Goal: Information Seeking & Learning: Learn about a topic

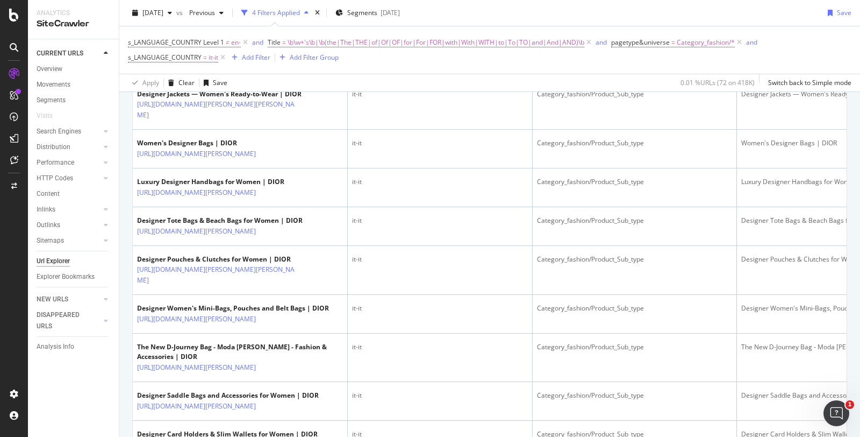
scroll to position [444, 0]
click at [222, 58] on icon at bounding box center [222, 57] width 9 height 11
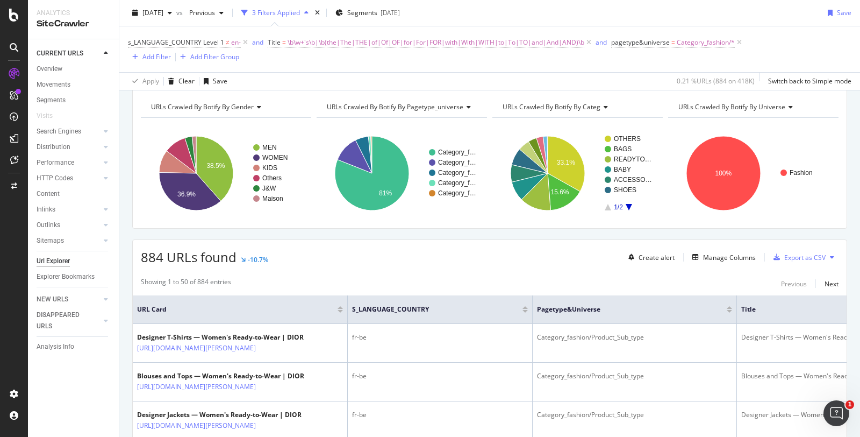
scroll to position [442, 0]
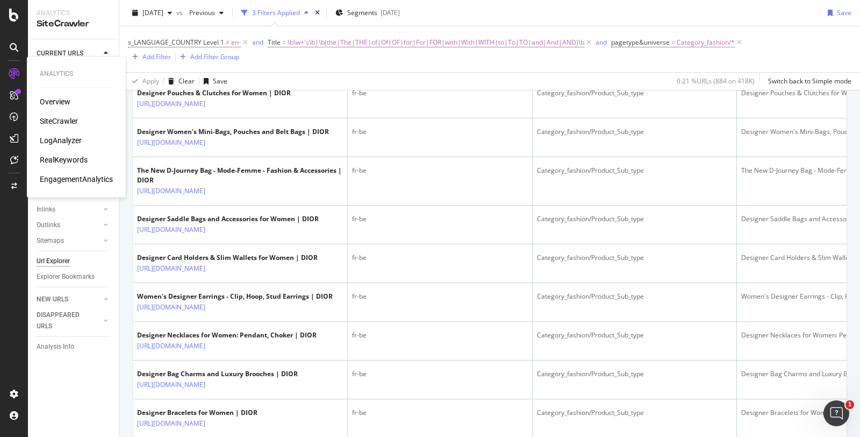
click at [65, 162] on div "RealKeywords" at bounding box center [64, 159] width 48 height 11
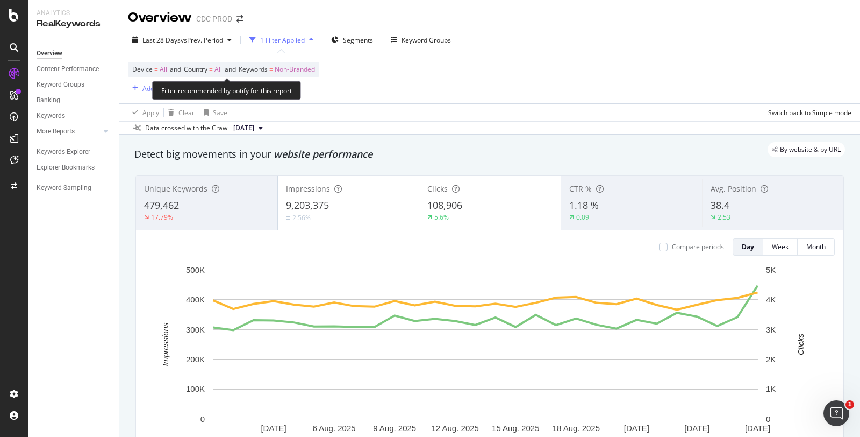
click at [260, 69] on span "Keywords" at bounding box center [253, 69] width 29 height 9
click at [429, 70] on div "Device = All and Country = All and Keywords = Non-Branded Add Filter Add Filter…" at bounding box center [490, 78] width 724 height 50
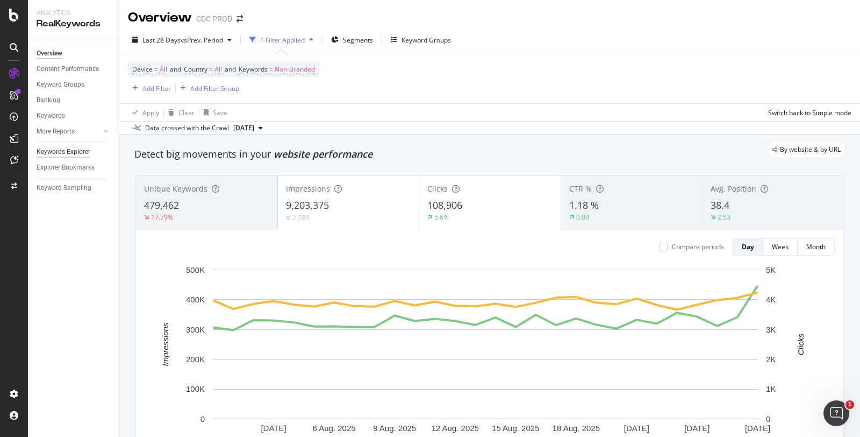
click at [78, 148] on div "Keywords Explorer" at bounding box center [64, 151] width 54 height 11
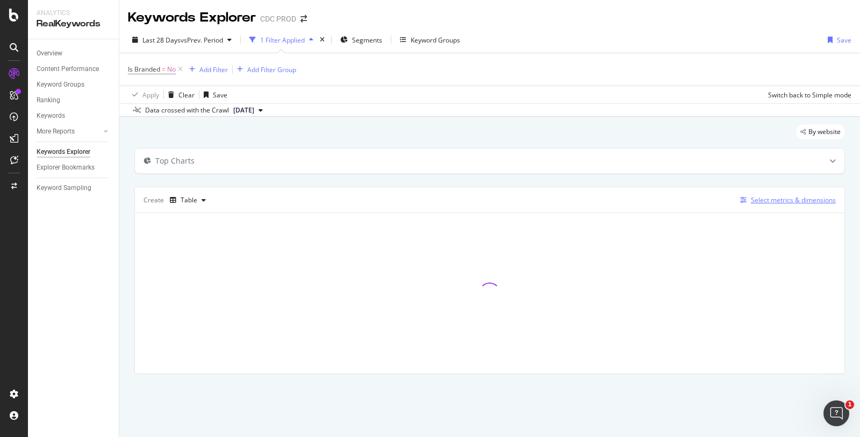
click at [773, 201] on div "Select metrics & dimensions" at bounding box center [793, 199] width 85 height 9
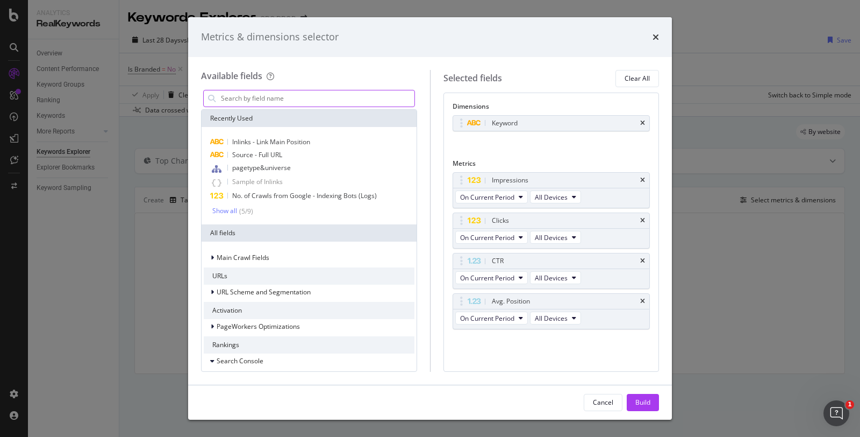
click at [286, 102] on input "modal" at bounding box center [317, 98] width 195 height 16
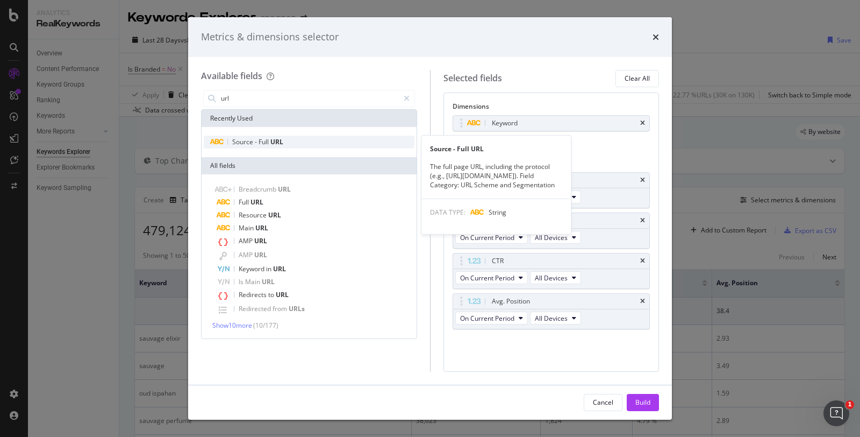
type input "url"
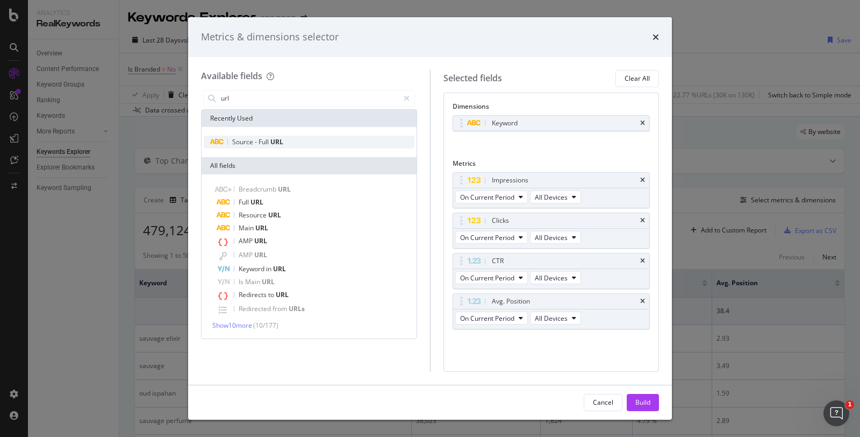
drag, startPoint x: 278, startPoint y: 146, endPoint x: 276, endPoint y: 139, distance: 7.8
click at [276, 139] on div "Source - Full URL" at bounding box center [309, 142] width 211 height 13
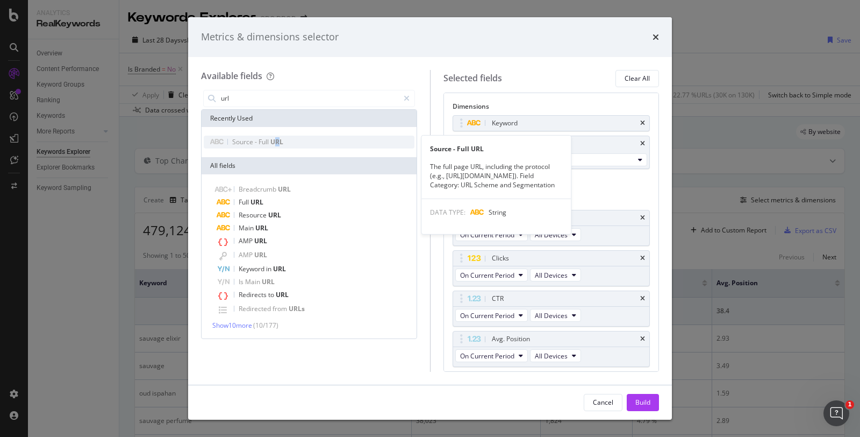
click at [276, 139] on span "URL" at bounding box center [276, 141] width 13 height 9
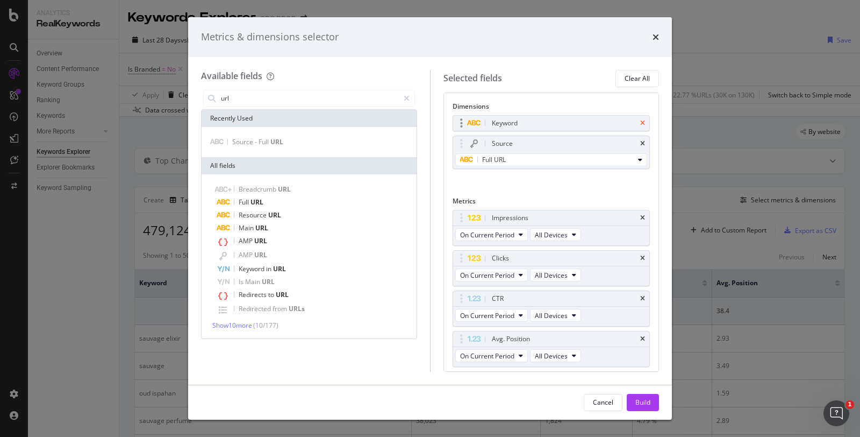
click at [640, 120] on icon "times" at bounding box center [642, 123] width 5 height 6
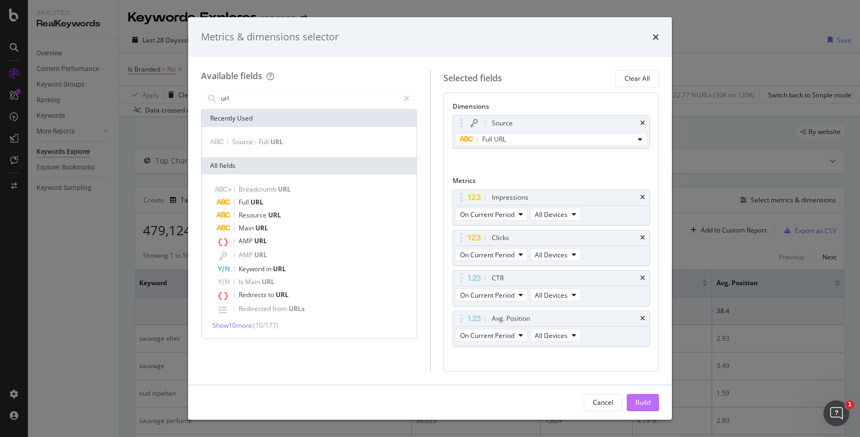
click at [640, 401] on div "Build" at bounding box center [643, 401] width 15 height 9
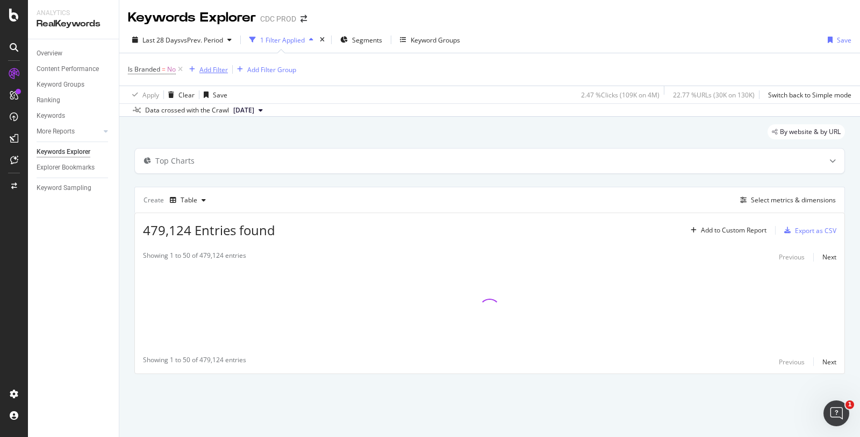
click at [211, 66] on div "Add Filter" at bounding box center [213, 69] width 28 height 9
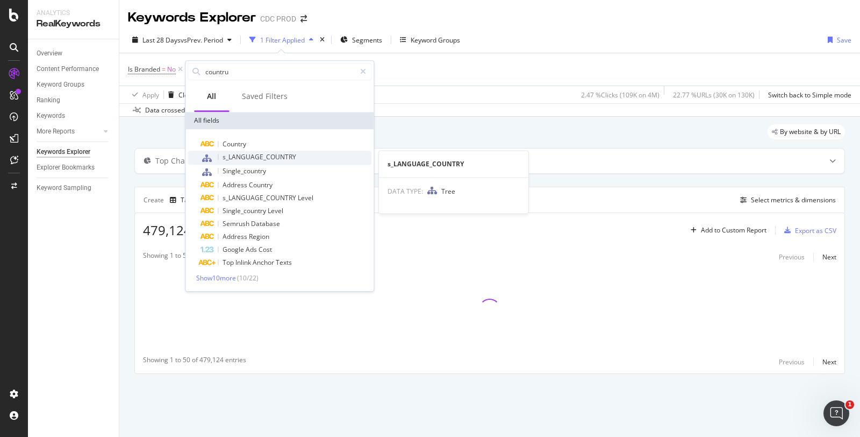
type input "countru"
click at [255, 151] on div "s_LANGUAGE_COUNTRY" at bounding box center [286, 158] width 171 height 14
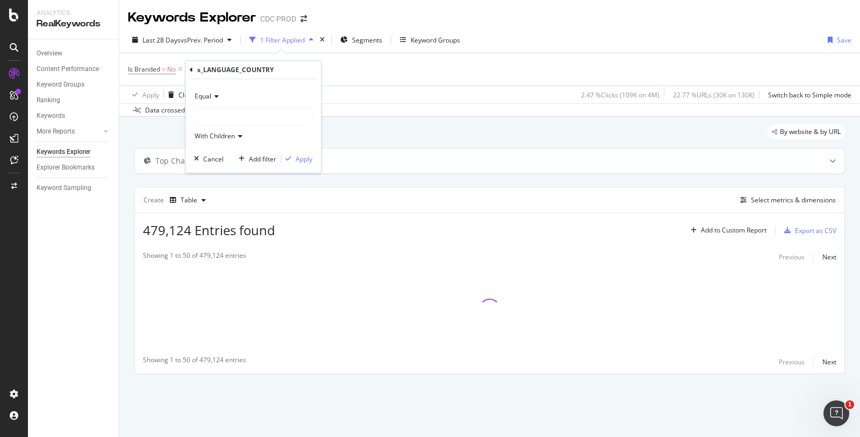
click at [215, 97] on icon at bounding box center [215, 96] width 8 height 6
click at [190, 71] on icon at bounding box center [191, 70] width 3 height 6
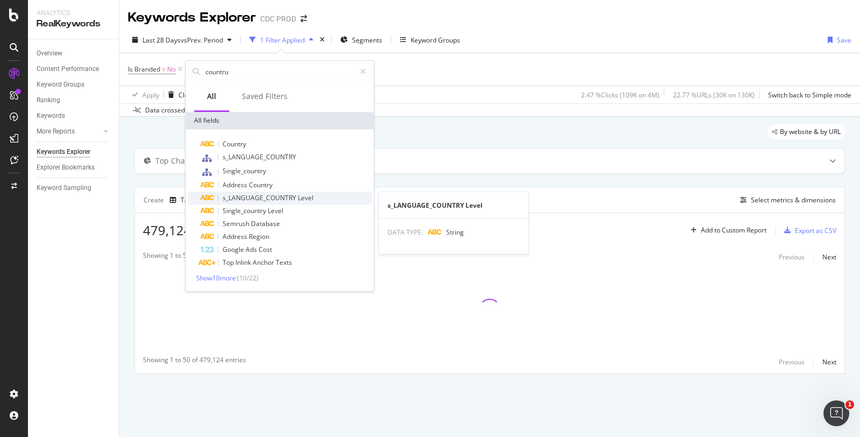
click at [283, 197] on span "s_LANGUAGE_COUNTRY" at bounding box center [260, 197] width 75 height 9
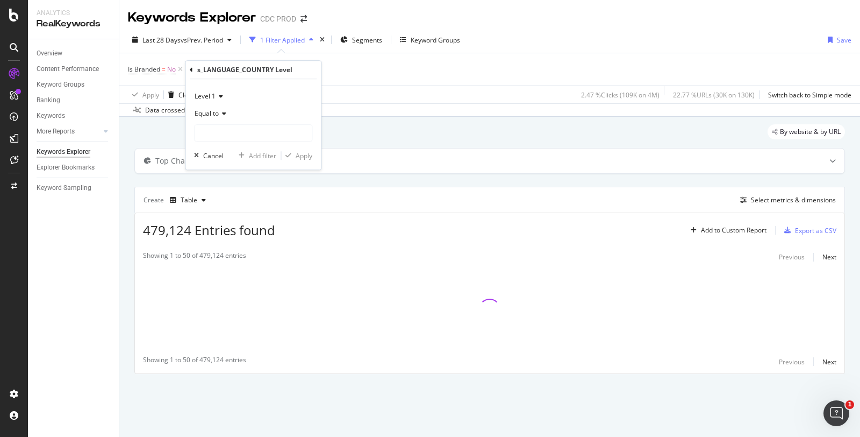
click at [219, 117] on div "Equal to" at bounding box center [253, 113] width 118 height 17
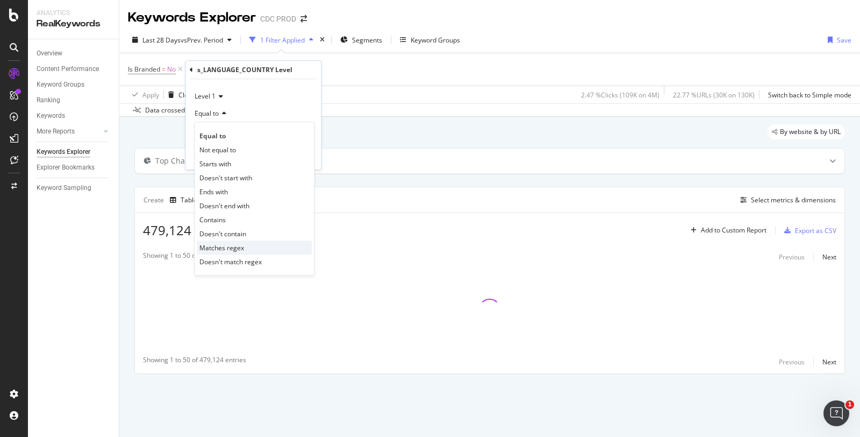
click at [240, 250] on span "Matches regex" at bounding box center [221, 247] width 45 height 9
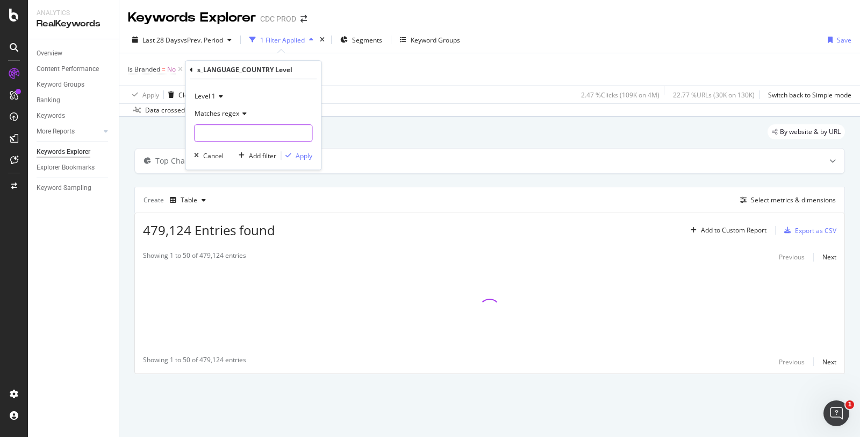
click at [209, 129] on input "text" at bounding box center [253, 132] width 117 height 17
click at [205, 132] on input "fr_fr|en_us[en_gb" at bounding box center [246, 132] width 102 height 17
type input "fr-fr|en-us|en-gb"
click at [296, 152] on div "Apply" at bounding box center [304, 155] width 17 height 9
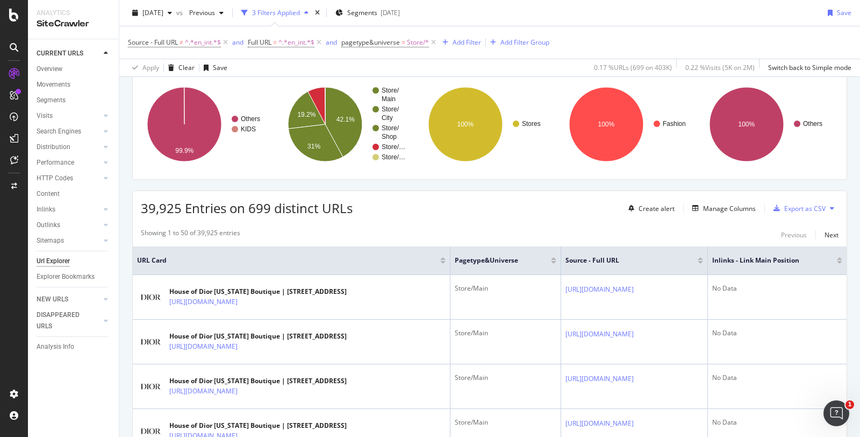
scroll to position [79, 0]
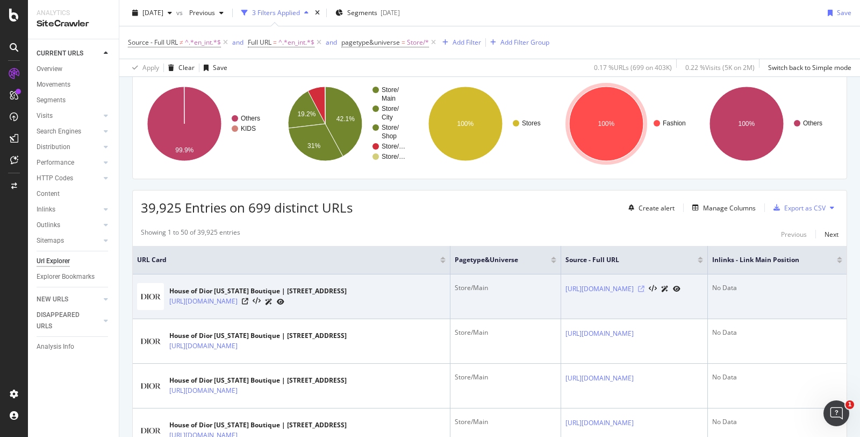
click at [645, 286] on icon at bounding box center [641, 289] width 6 height 6
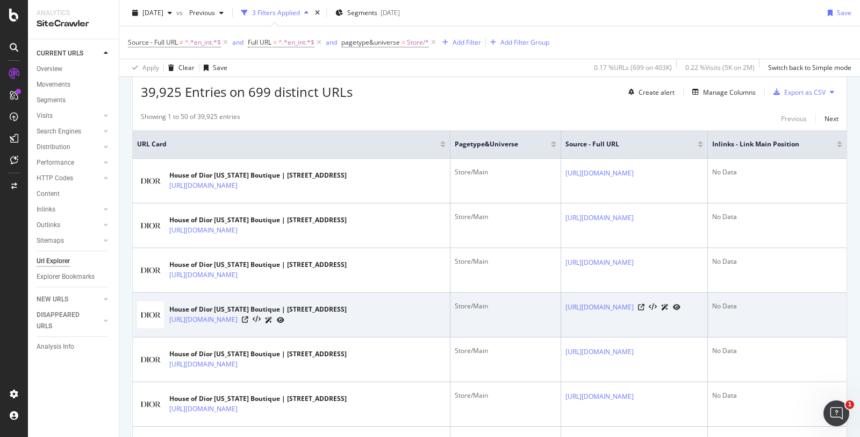
scroll to position [0, 0]
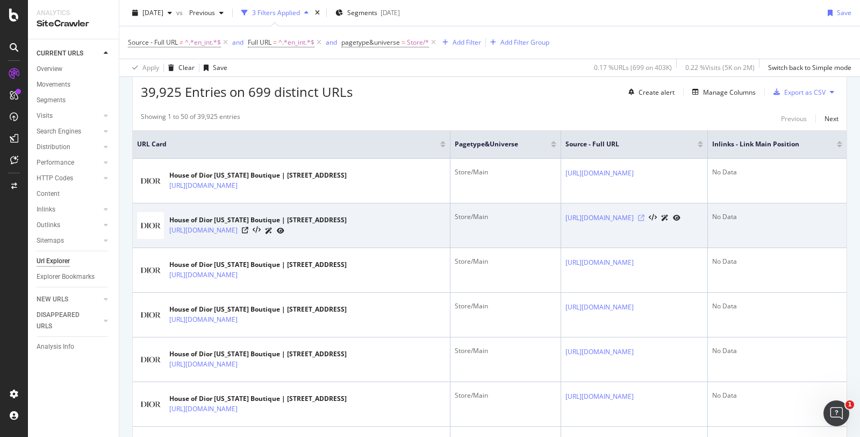
click at [645, 218] on icon at bounding box center [641, 218] width 6 height 6
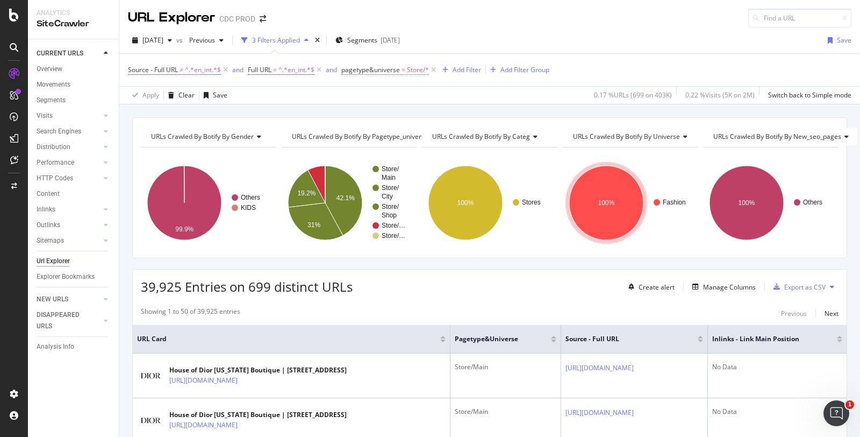
click at [410, 69] on span "Store/*" at bounding box center [418, 69] width 22 height 15
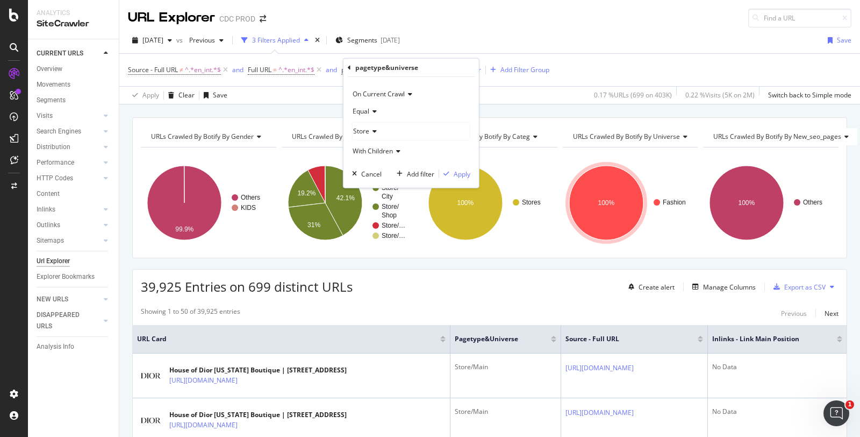
click at [370, 111] on icon at bounding box center [373, 111] width 8 height 6
click at [382, 144] on span "Not Equal" at bounding box center [372, 146] width 29 height 9
click at [454, 169] on div "Apply" at bounding box center [454, 174] width 31 height 10
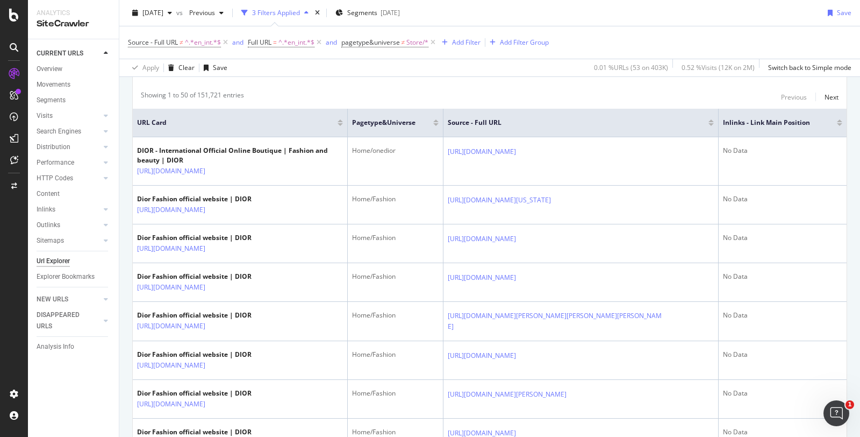
scroll to position [217, 0]
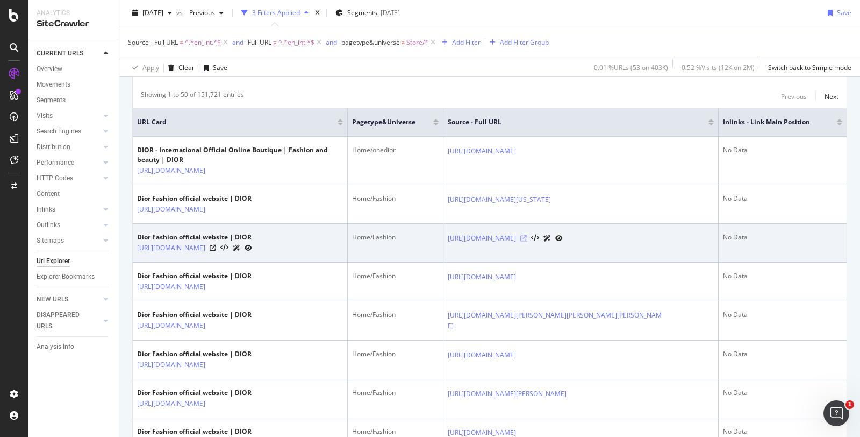
click at [527, 241] on icon at bounding box center [524, 238] width 6 height 6
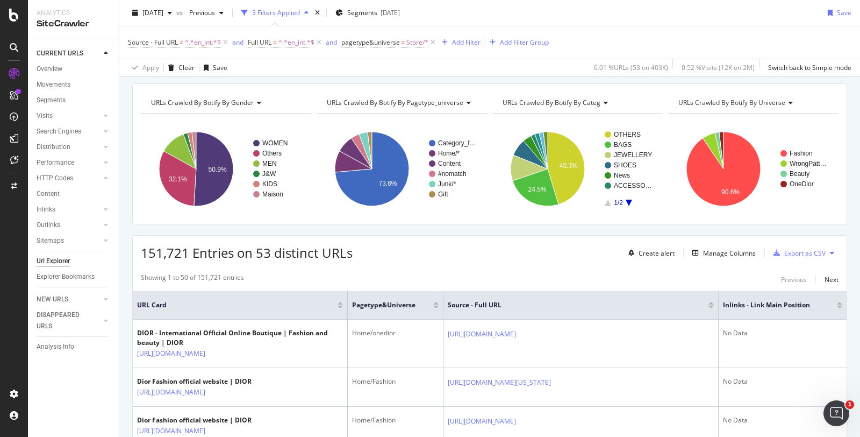
scroll to position [0, 0]
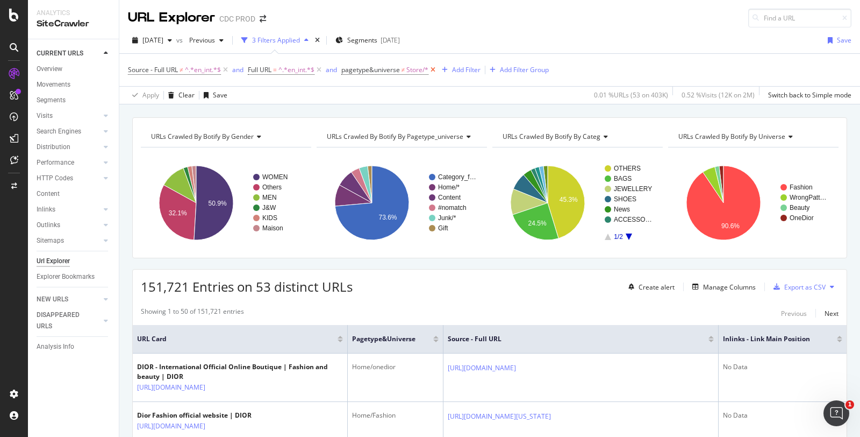
click at [434, 72] on icon at bounding box center [433, 70] width 9 height 11
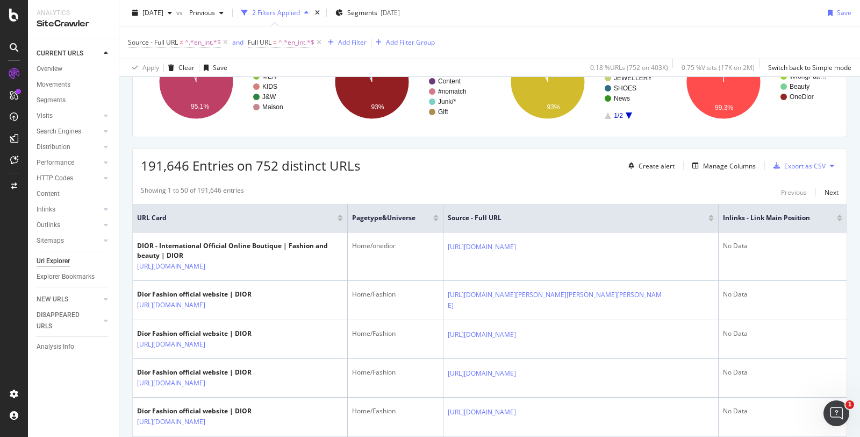
scroll to position [121, 0]
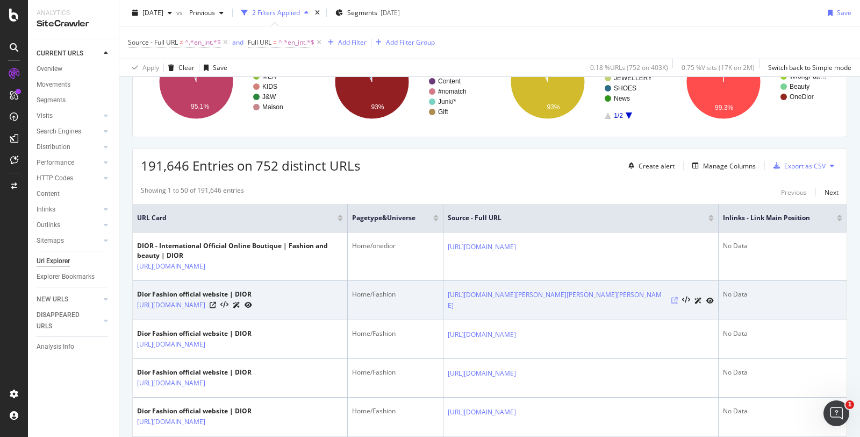
click at [673, 297] on icon at bounding box center [675, 300] width 6 height 6
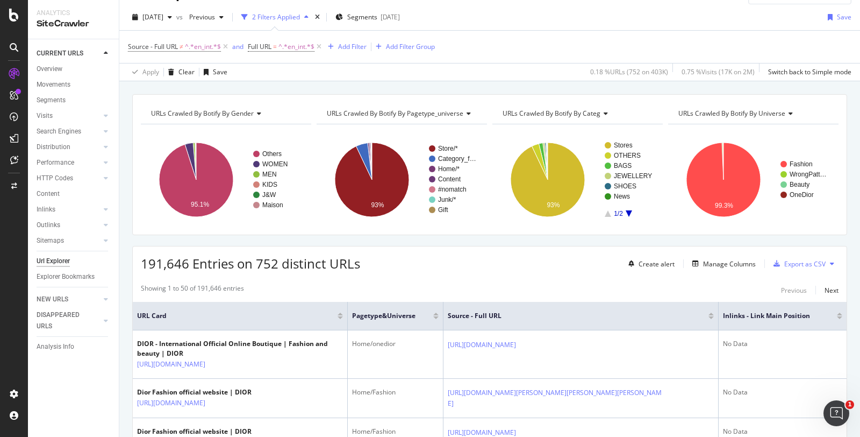
scroll to position [0, 0]
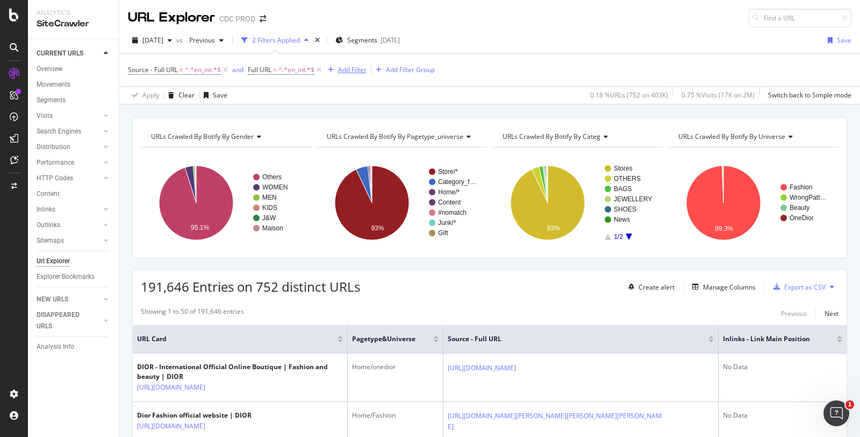
click at [351, 65] on div "Add Filter" at bounding box center [345, 70] width 43 height 12
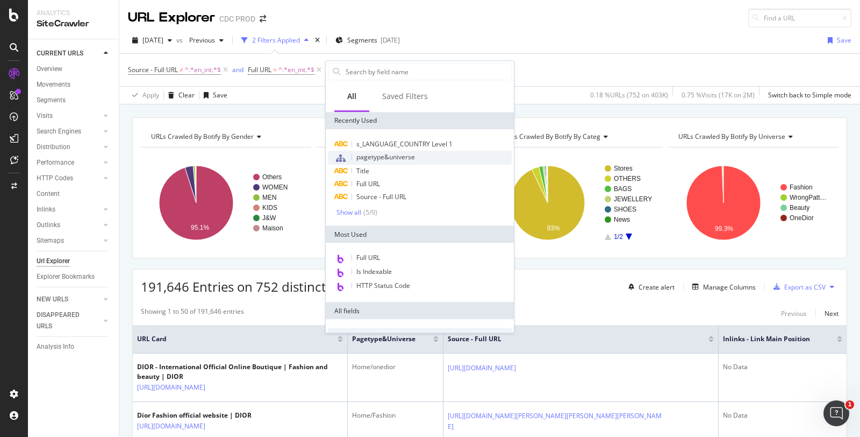
click at [390, 155] on span "pagetype&universe" at bounding box center [386, 156] width 59 height 9
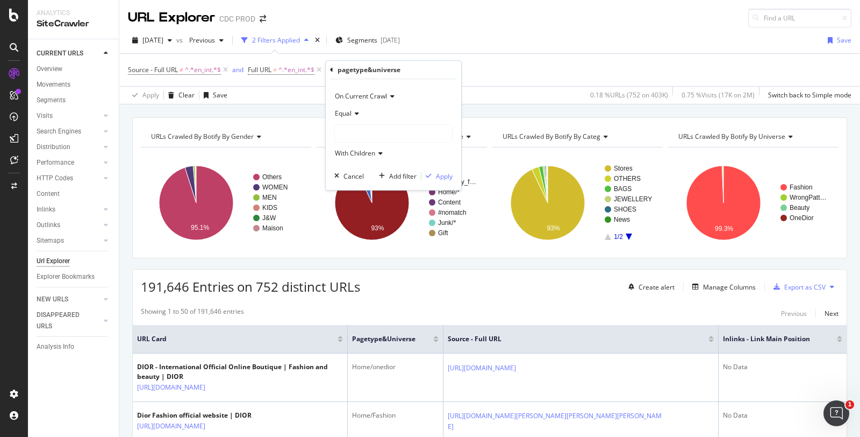
click at [352, 110] on icon at bounding box center [356, 113] width 8 height 6
click at [359, 145] on span "Not Equal" at bounding box center [354, 149] width 29 height 9
click at [366, 135] on div at bounding box center [393, 133] width 117 height 17
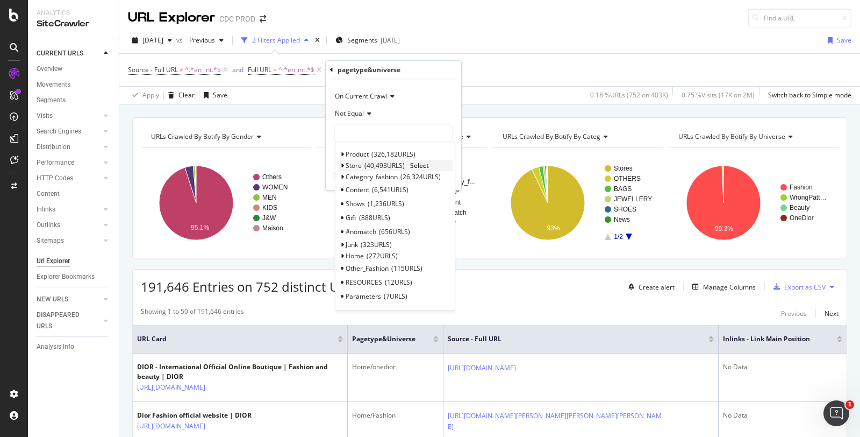
click at [382, 167] on span "40,493 URLS" at bounding box center [385, 165] width 40 height 9
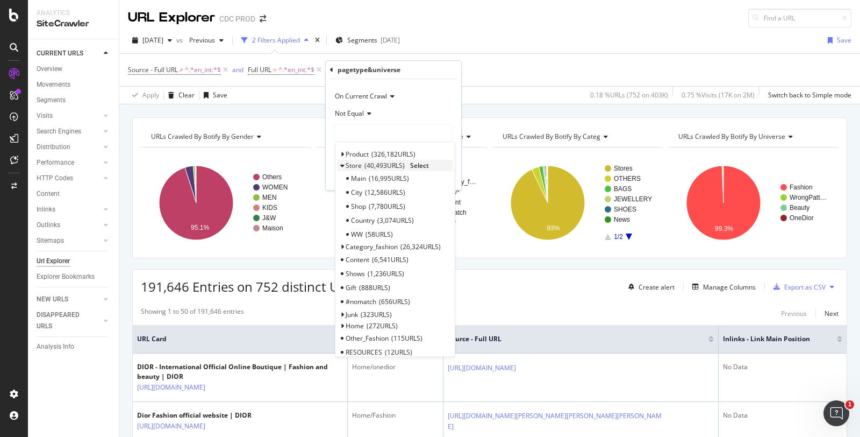
click at [421, 164] on span "Select" at bounding box center [419, 165] width 19 height 9
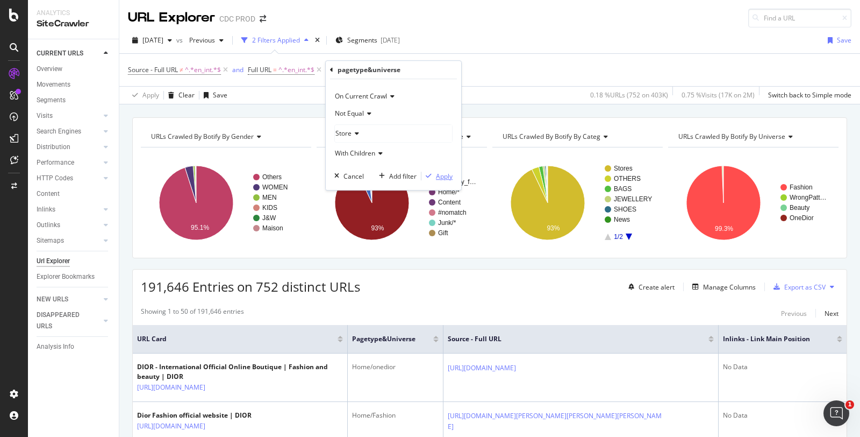
click at [438, 176] on div "Apply" at bounding box center [444, 176] width 17 height 9
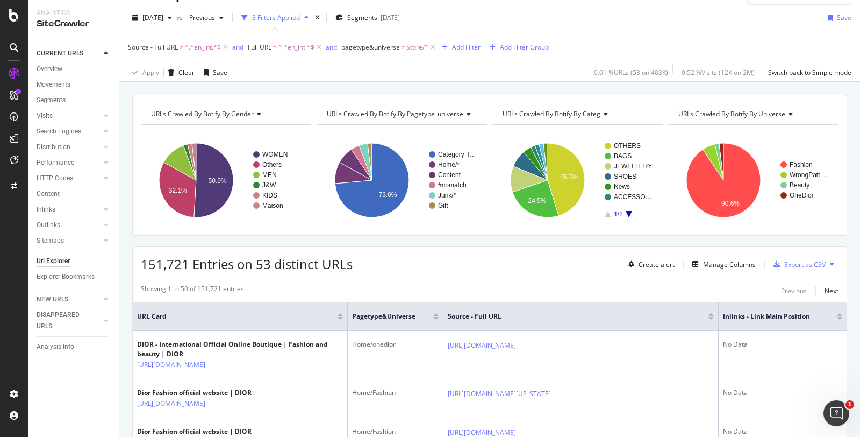
scroll to position [11, 0]
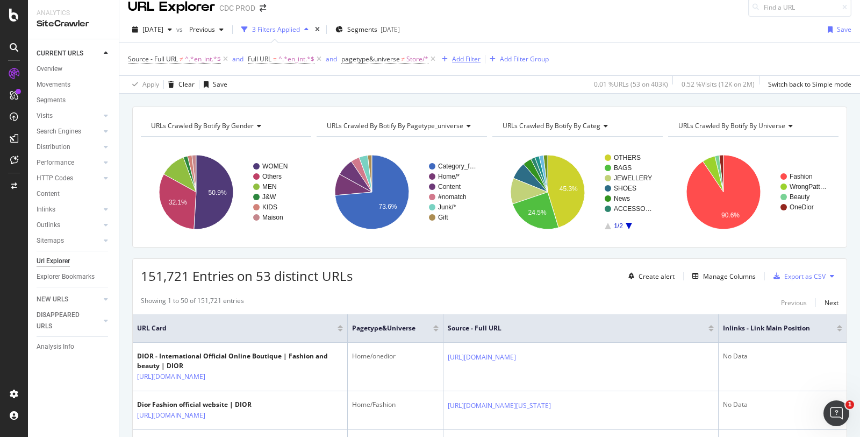
click at [458, 55] on div "Add Filter" at bounding box center [466, 58] width 28 height 9
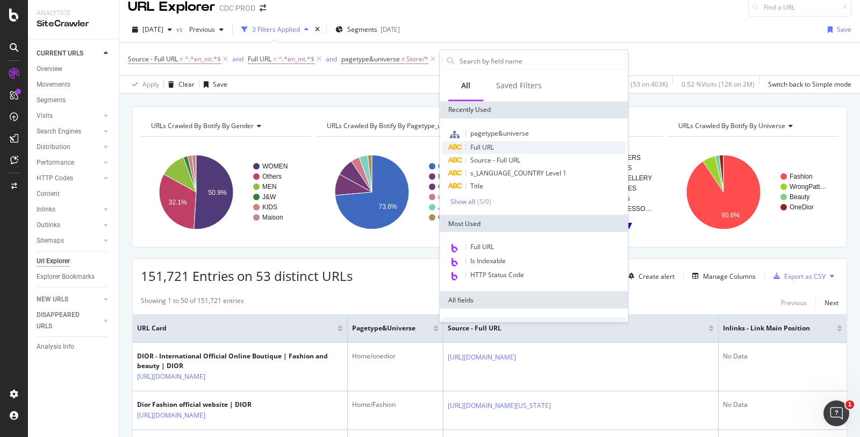
click at [486, 147] on span "Full URL" at bounding box center [483, 146] width 24 height 9
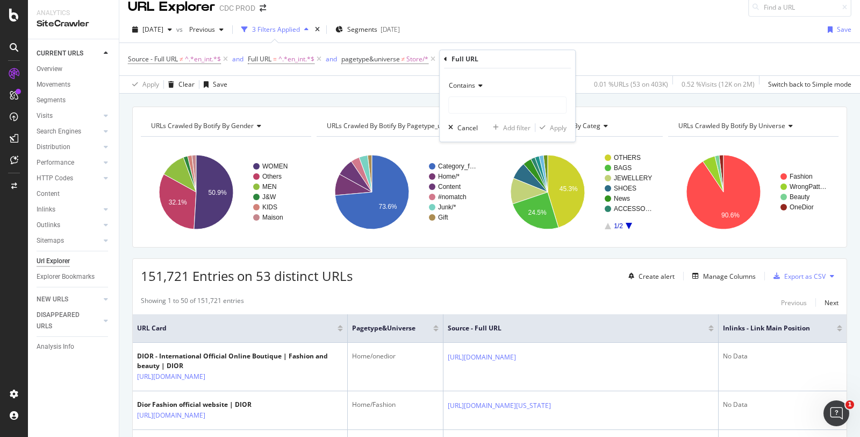
click at [476, 84] on icon at bounding box center [479, 85] width 8 height 6
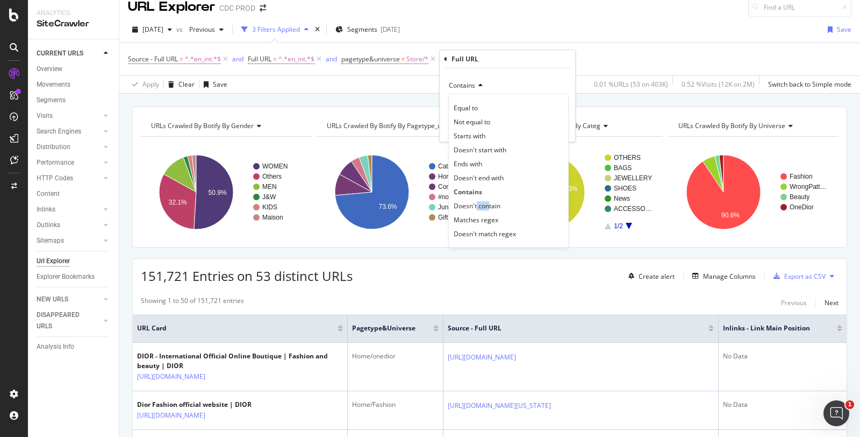
drag, startPoint x: 487, startPoint y: 202, endPoint x: 475, endPoint y: 199, distance: 12.6
click at [475, 199] on div "Doesn't contain" at bounding box center [508, 205] width 115 height 14
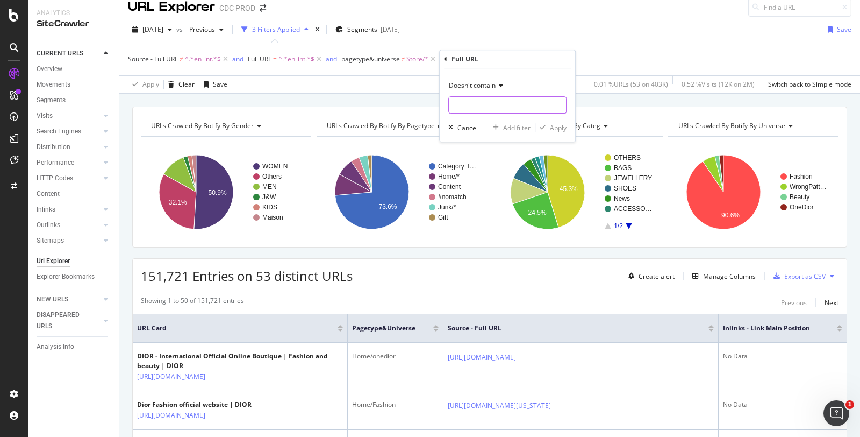
click at [479, 101] on input "text" at bounding box center [507, 104] width 117 height 17
type input "store"
click at [558, 125] on div "Apply" at bounding box center [558, 127] width 17 height 9
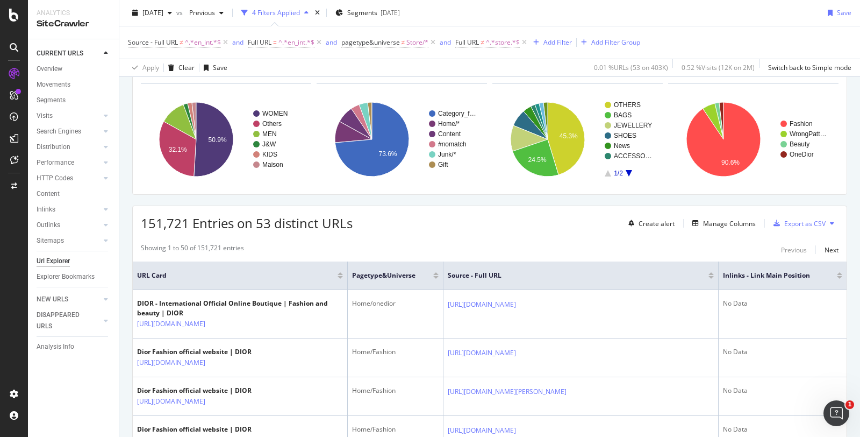
scroll to position [65, 0]
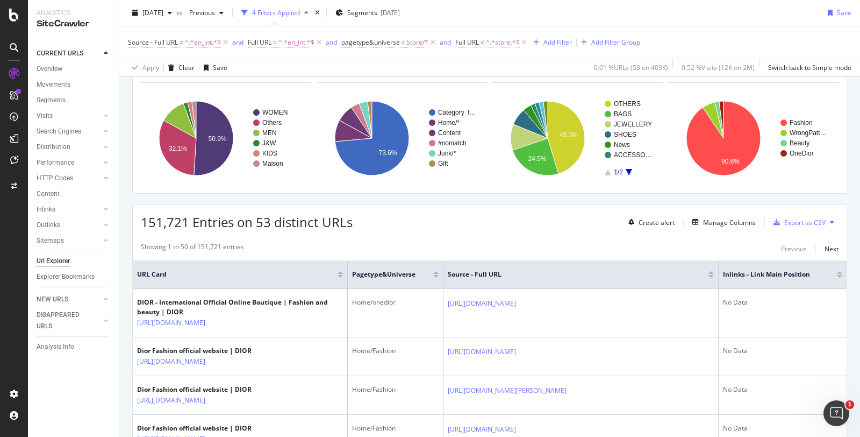
click at [479, 43] on span "Full URL" at bounding box center [467, 42] width 24 height 9
click at [464, 39] on icon at bounding box center [463, 40] width 3 height 6
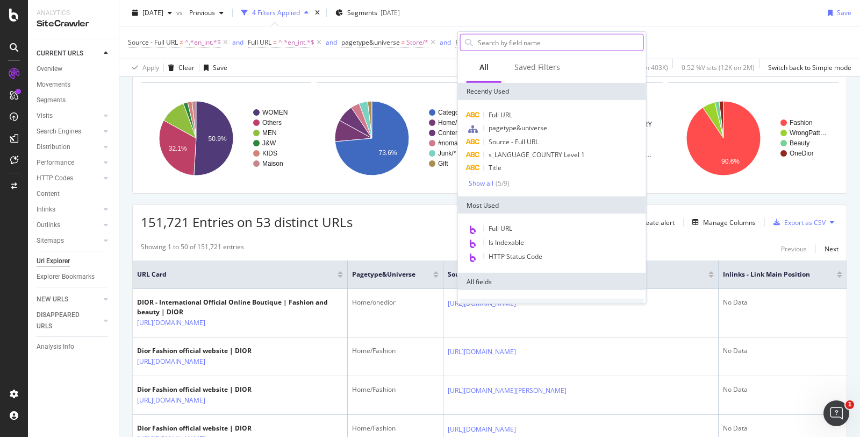
click at [512, 46] on input "text" at bounding box center [560, 42] width 167 height 16
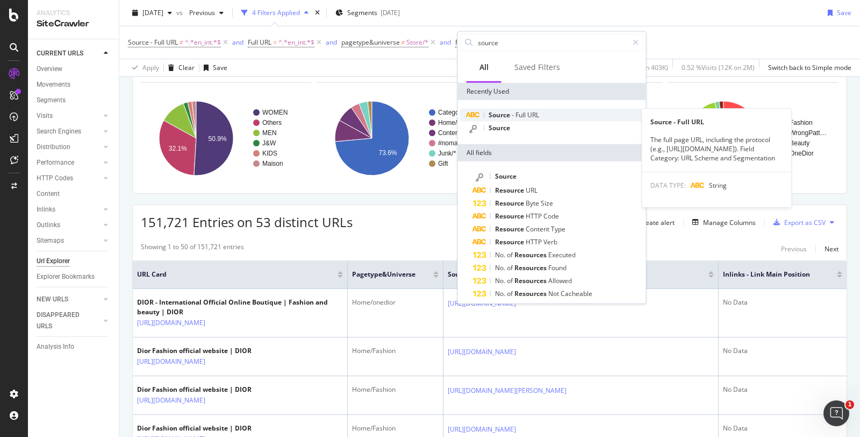
type input "source"
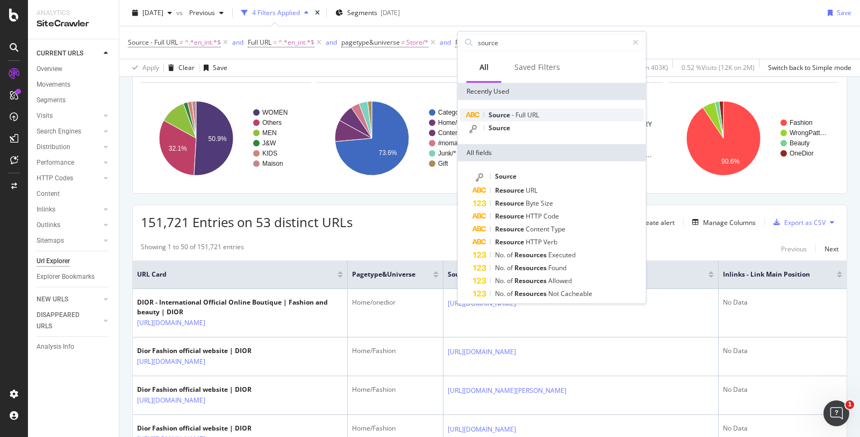
click at [530, 115] on span "URL" at bounding box center [534, 114] width 12 height 9
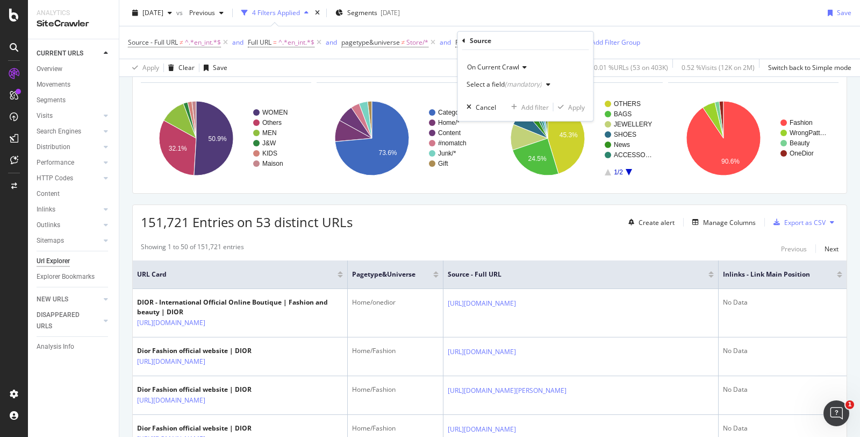
click at [512, 84] on div "(mandatory)" at bounding box center [523, 84] width 37 height 9
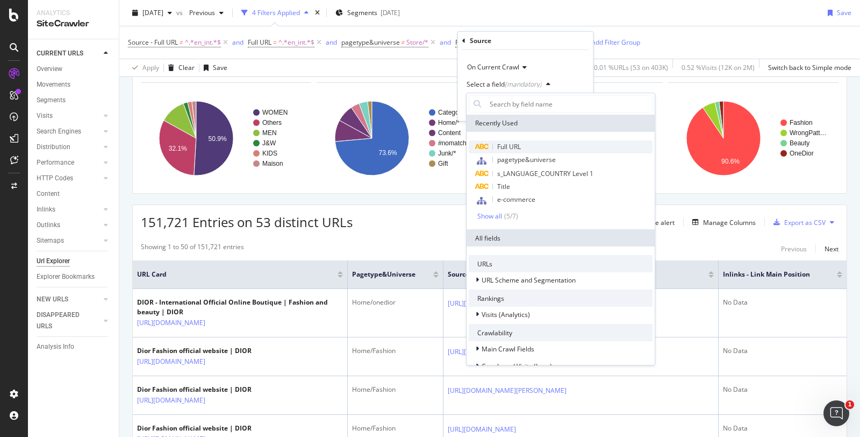
click at [521, 140] on div "Full URL" at bounding box center [561, 146] width 184 height 13
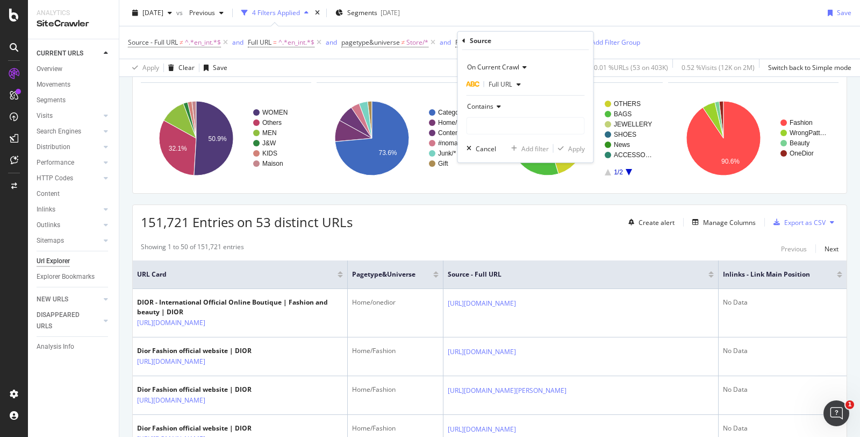
click at [489, 106] on span "Contains" at bounding box center [480, 106] width 26 height 9
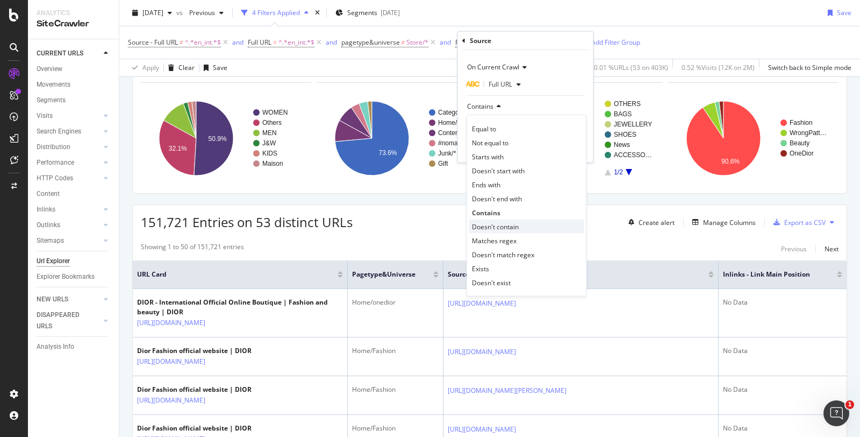
click at [512, 222] on span "Doesn't contain" at bounding box center [495, 226] width 47 height 9
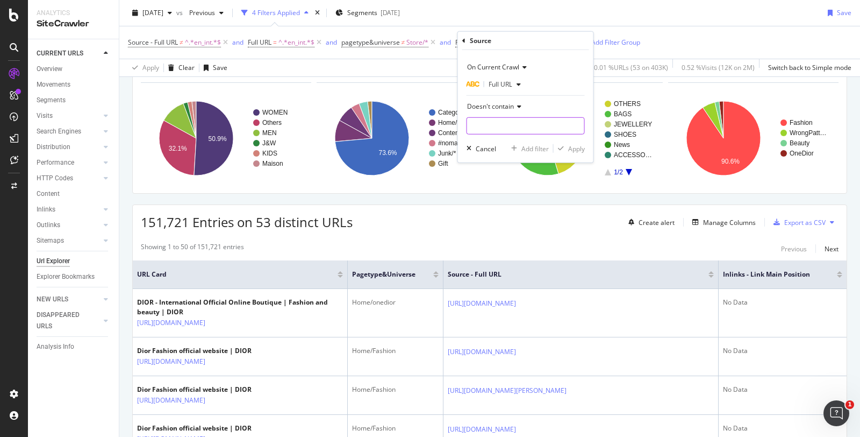
click at [500, 124] on input "text" at bounding box center [525, 125] width 117 height 17
type input "store"
click at [574, 145] on div "Apply" at bounding box center [576, 148] width 17 height 9
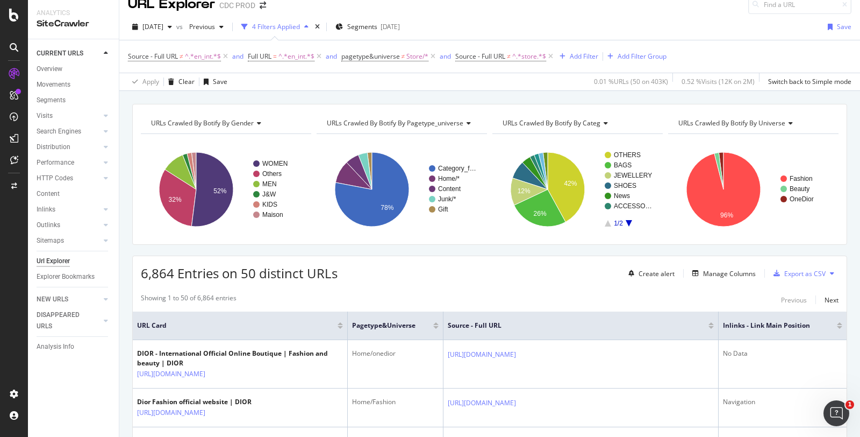
scroll to position [70, 0]
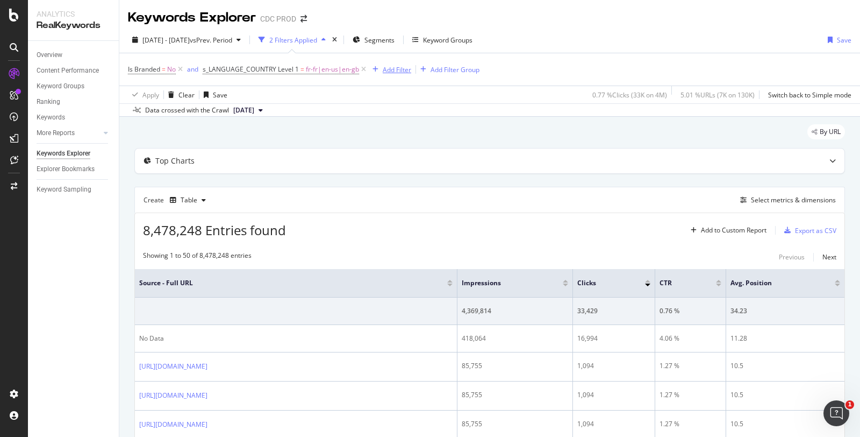
click at [389, 70] on div "Add Filter" at bounding box center [397, 69] width 28 height 9
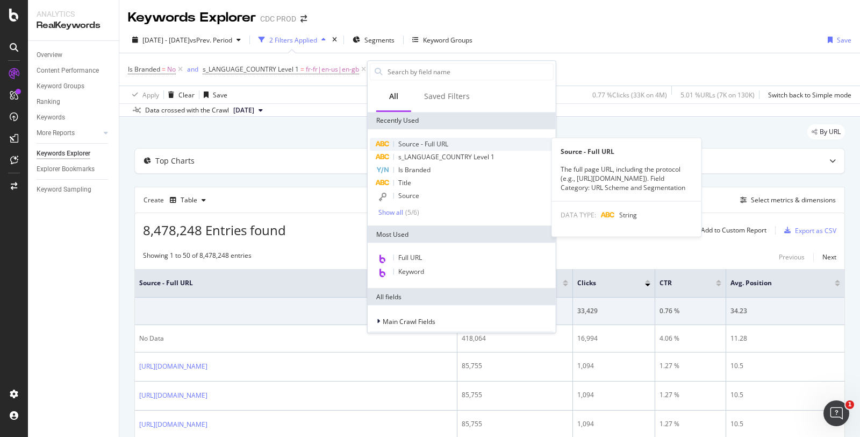
click at [421, 140] on span "Source - Full URL" at bounding box center [423, 143] width 50 height 9
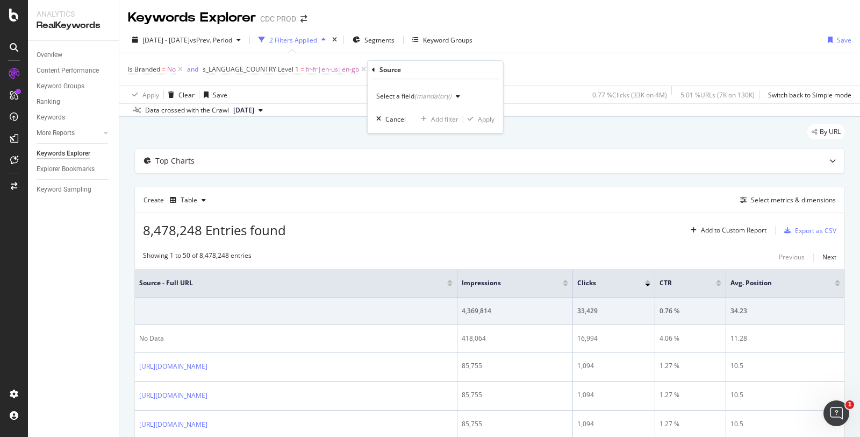
click at [430, 98] on div "(mandatory)" at bounding box center [433, 95] width 37 height 9
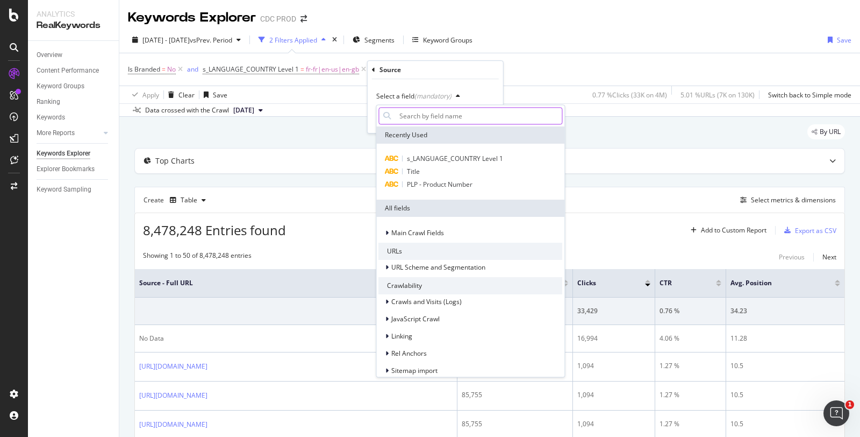
click at [437, 122] on input "text" at bounding box center [478, 115] width 167 height 17
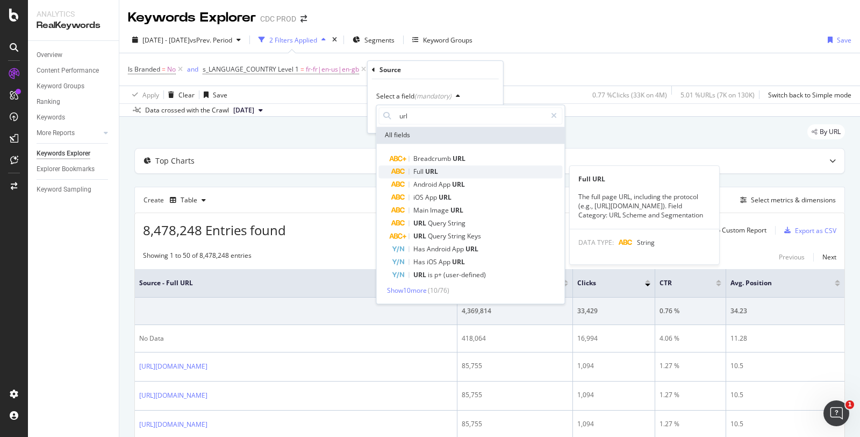
type input "url"
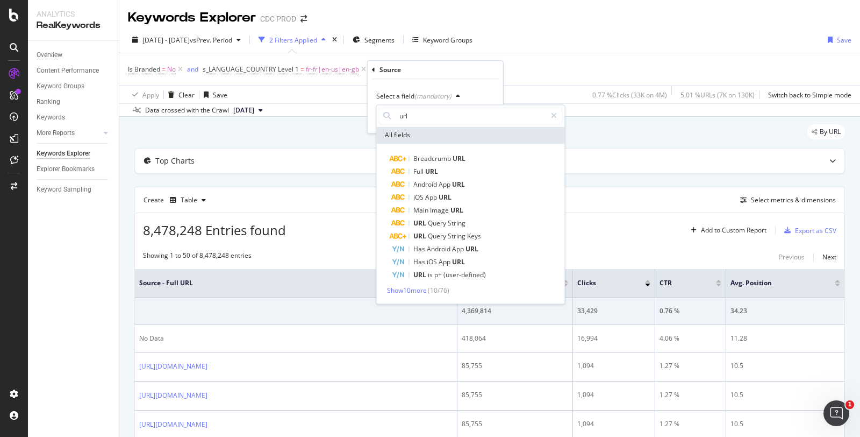
drag, startPoint x: 450, startPoint y: 166, endPoint x: 419, endPoint y: 176, distance: 32.5
click at [419, 176] on div "Full URL" at bounding box center [476, 171] width 171 height 13
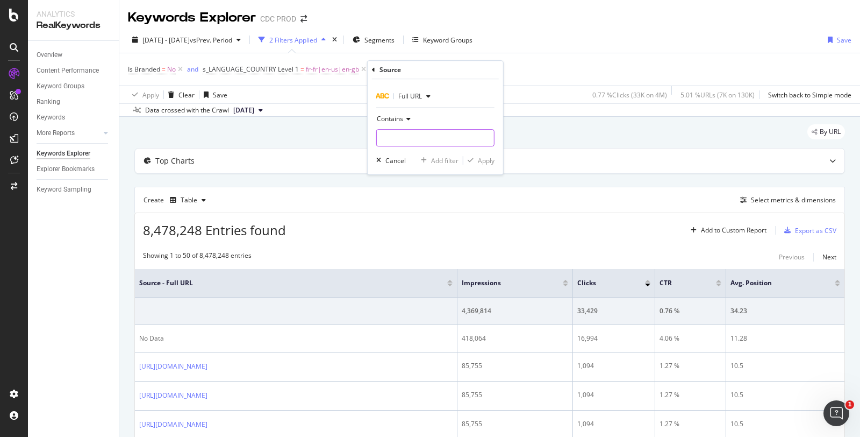
click at [421, 145] on input "text" at bounding box center [435, 137] width 117 height 17
type input "products"
click at [481, 162] on div "Apply" at bounding box center [486, 160] width 17 height 9
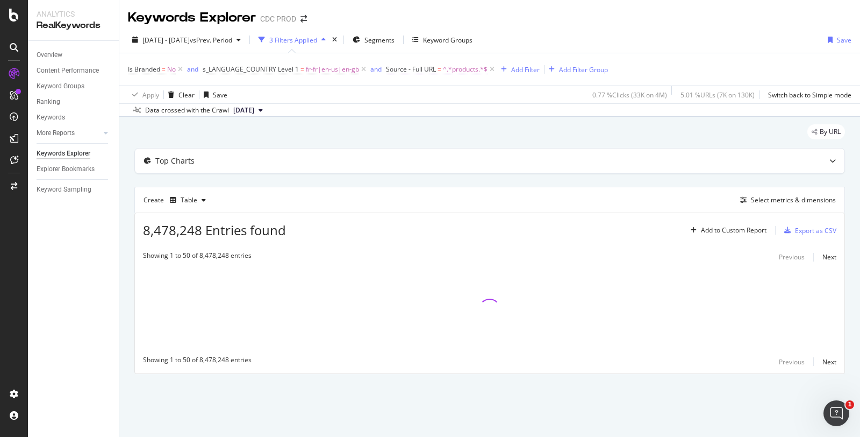
click at [438, 70] on span "=" at bounding box center [440, 69] width 4 height 9
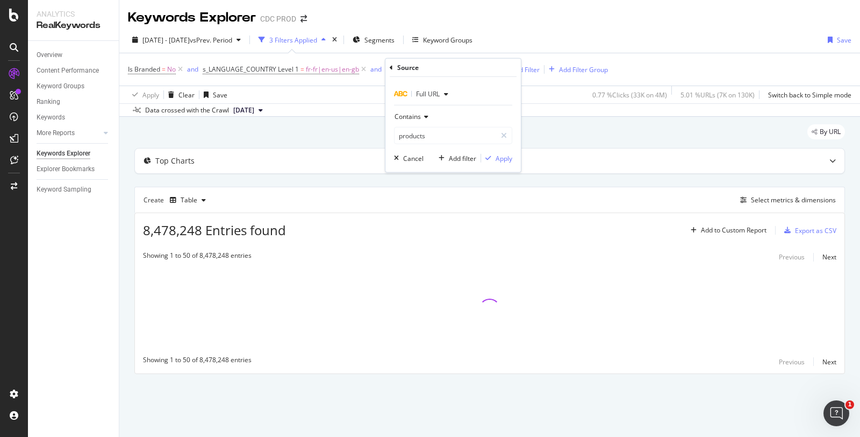
click at [412, 117] on span "Contains" at bounding box center [408, 115] width 26 height 9
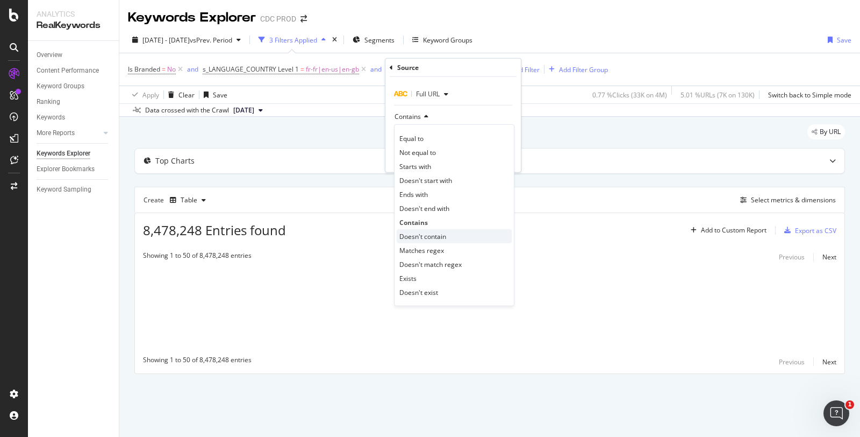
click at [430, 231] on span "Doesn't contain" at bounding box center [423, 235] width 47 height 9
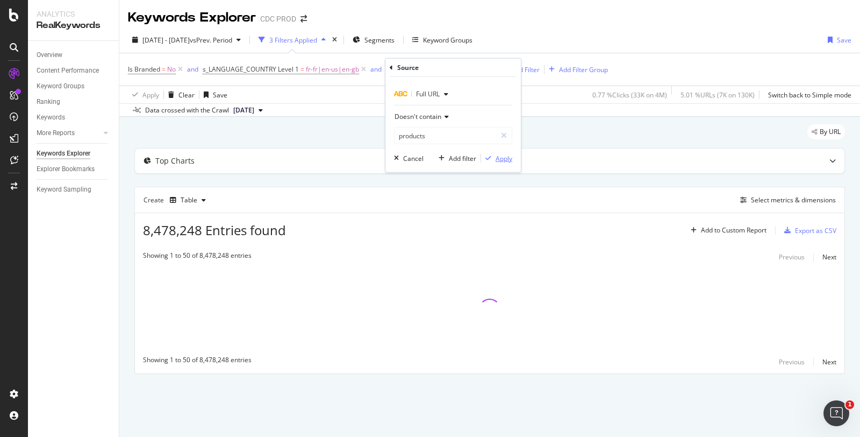
click at [501, 157] on div "Apply" at bounding box center [504, 157] width 17 height 9
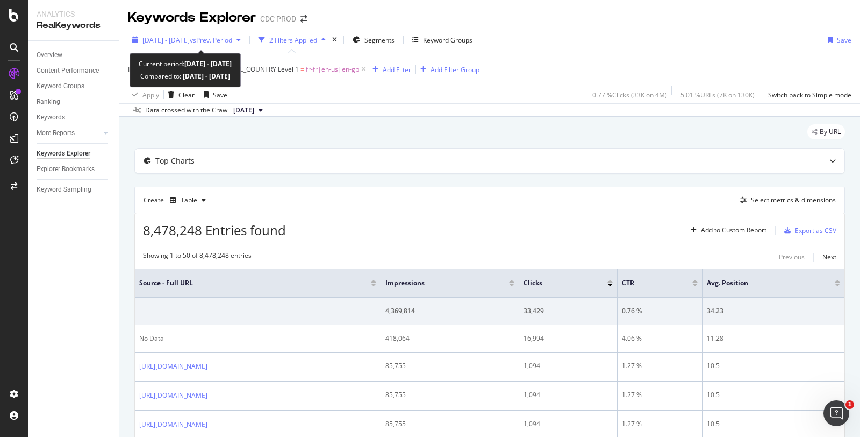
click at [227, 38] on span "vs Prev. Period" at bounding box center [211, 39] width 42 height 9
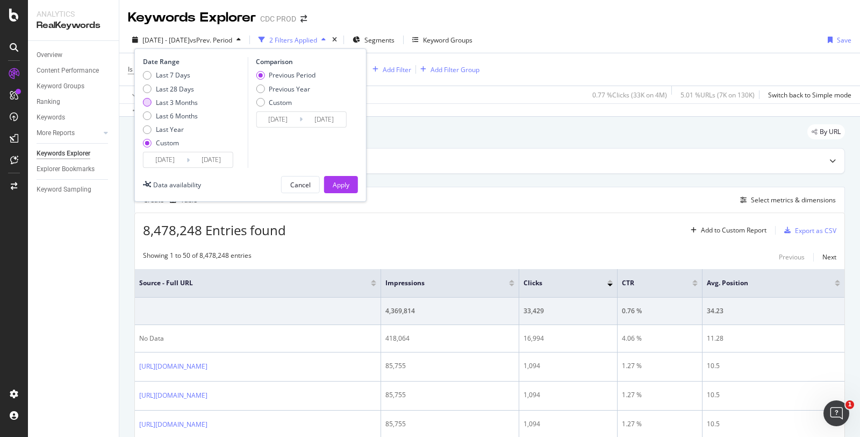
click at [175, 104] on div "Last 3 Months" at bounding box center [177, 102] width 42 height 9
type input "[DATE]"
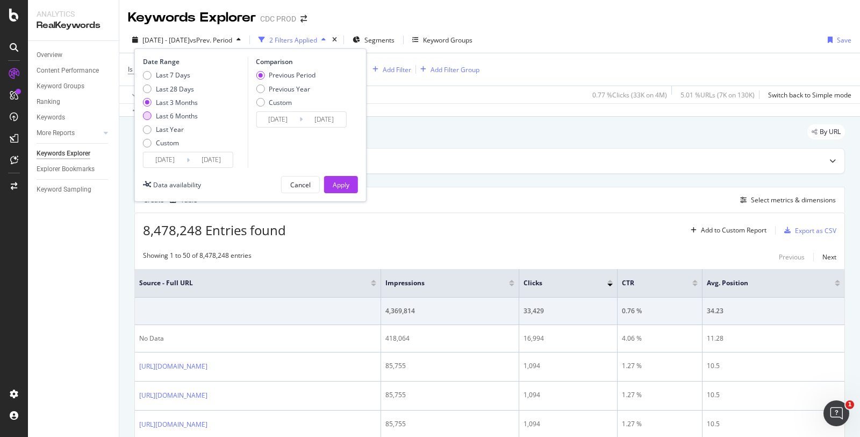
click at [174, 111] on div "Last 6 Months" at bounding box center [177, 115] width 42 height 9
type input "[DATE]"
click at [342, 182] on div "Apply" at bounding box center [341, 184] width 17 height 9
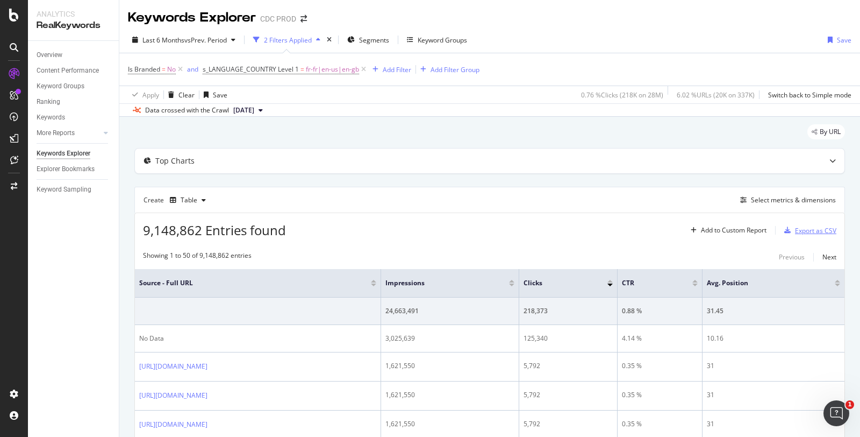
click at [796, 230] on div "Export as CSV" at bounding box center [815, 230] width 41 height 9
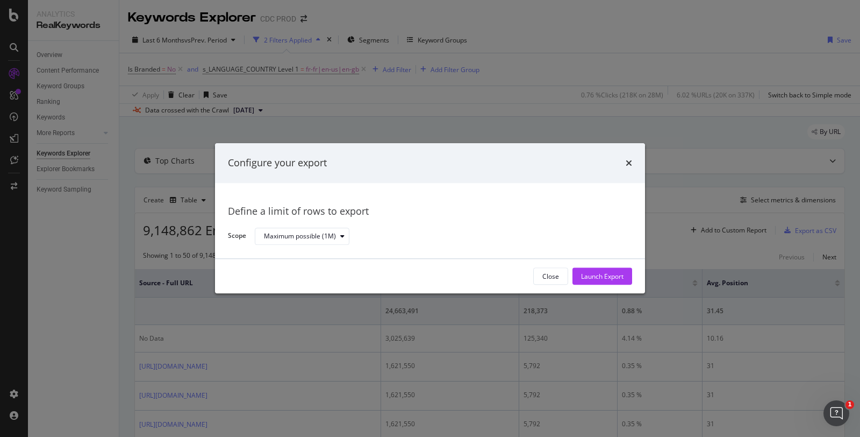
click at [631, 163] on icon "times" at bounding box center [629, 163] width 6 height 9
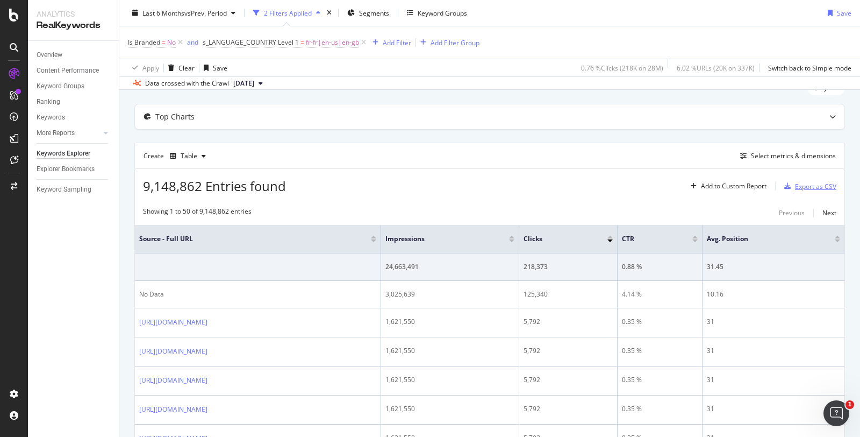
scroll to position [40, 0]
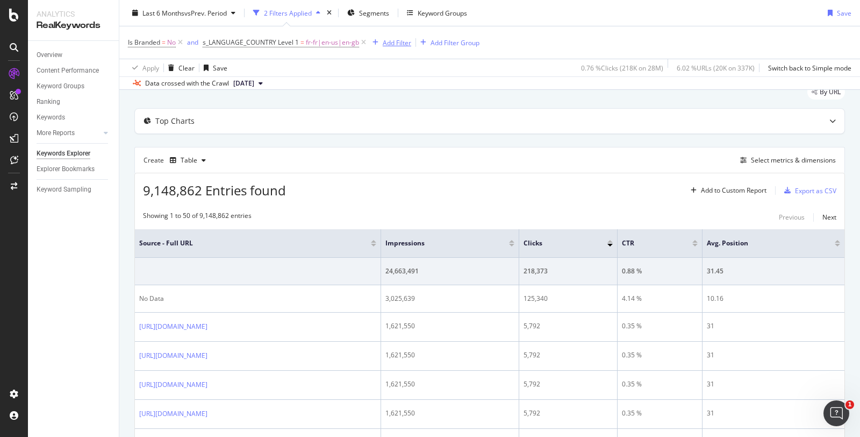
click at [391, 46] on div "Add Filter" at bounding box center [397, 42] width 28 height 9
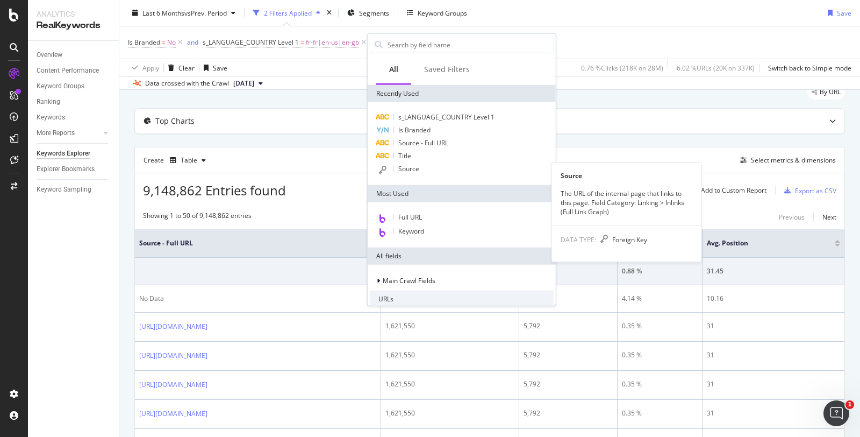
click at [417, 170] on span "Source" at bounding box center [408, 168] width 21 height 9
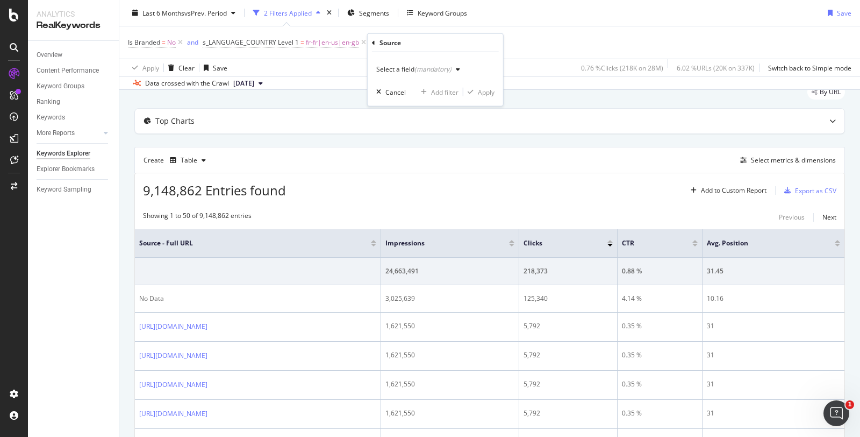
click at [413, 73] on div "Select a field (mandatory)" at bounding box center [420, 69] width 88 height 16
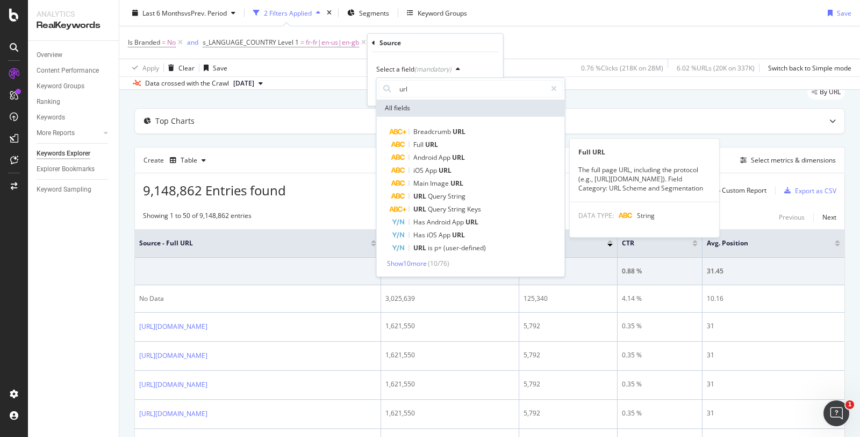
type input "url"
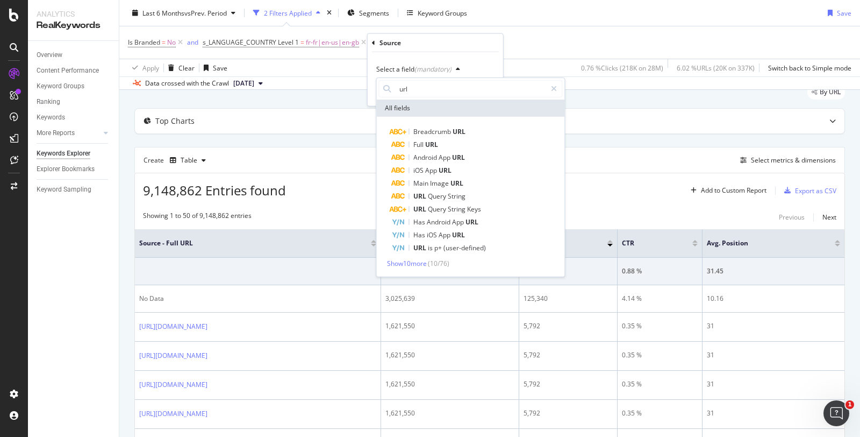
click at [425, 139] on div "Full URL" at bounding box center [476, 144] width 171 height 13
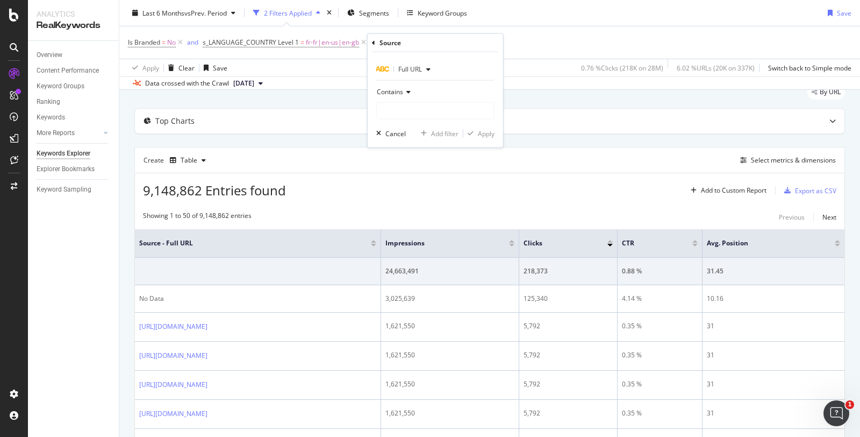
click at [397, 95] on div "Contains" at bounding box center [435, 91] width 118 height 17
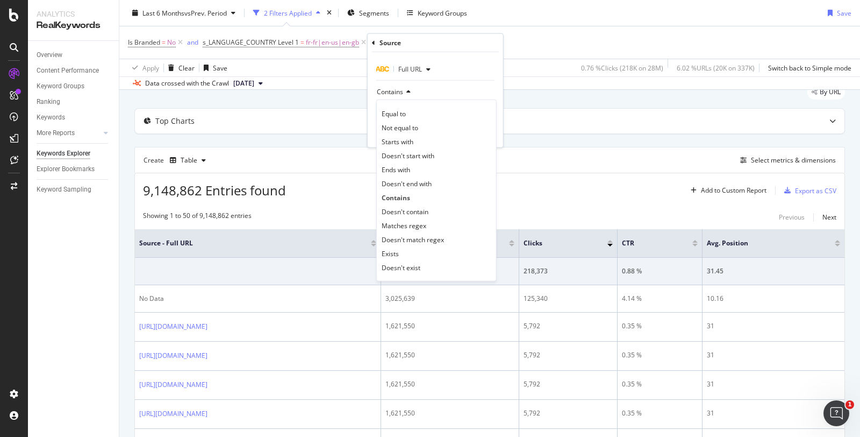
click at [418, 213] on span "Doesn't contain" at bounding box center [405, 210] width 47 height 9
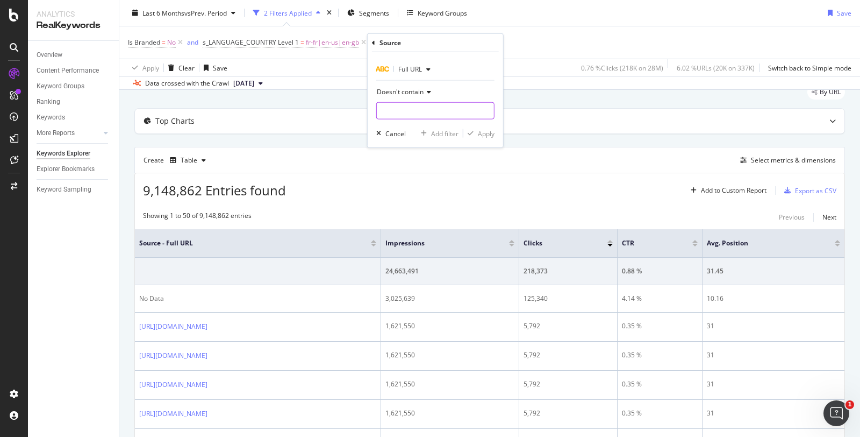
click at [384, 107] on input "text" at bounding box center [435, 110] width 117 height 17
type input "products"
click at [477, 129] on div "Apply" at bounding box center [479, 134] width 31 height 10
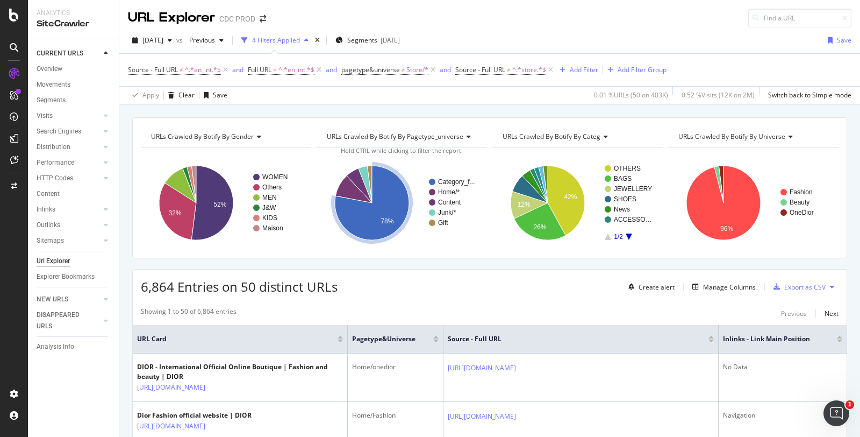
click at [228, 69] on icon at bounding box center [225, 70] width 9 height 11
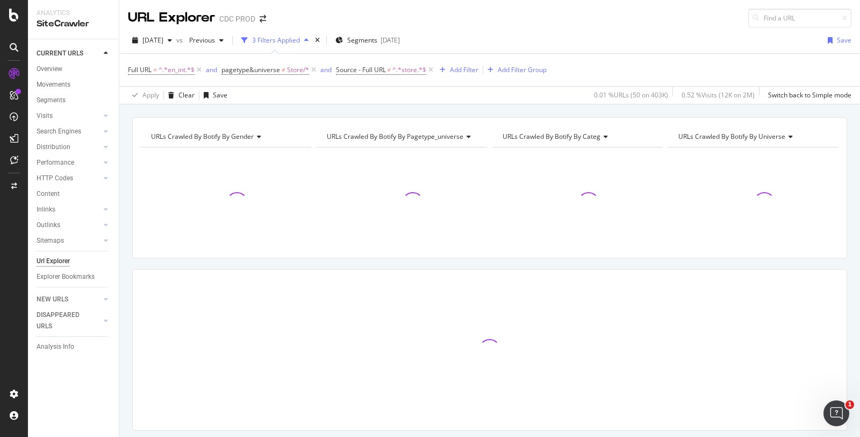
click at [201, 66] on icon at bounding box center [199, 70] width 9 height 11
click at [217, 71] on icon at bounding box center [220, 70] width 9 height 11
click at [223, 69] on icon at bounding box center [223, 70] width 9 height 11
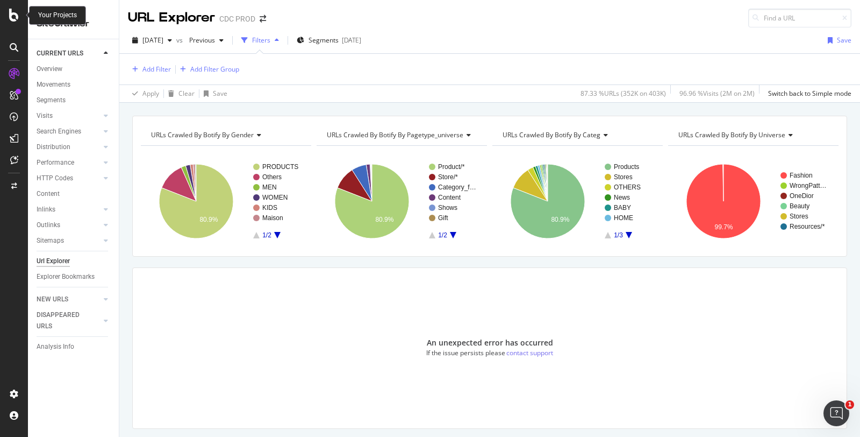
click at [22, 18] on div at bounding box center [14, 15] width 26 height 13
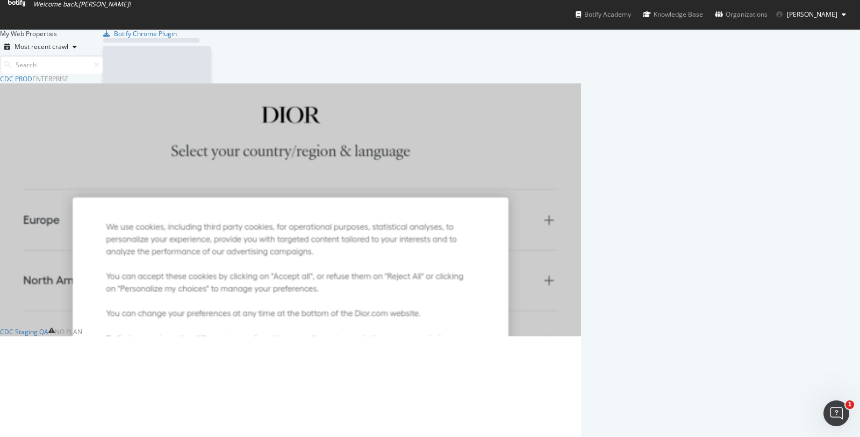
scroll to position [427, 842]
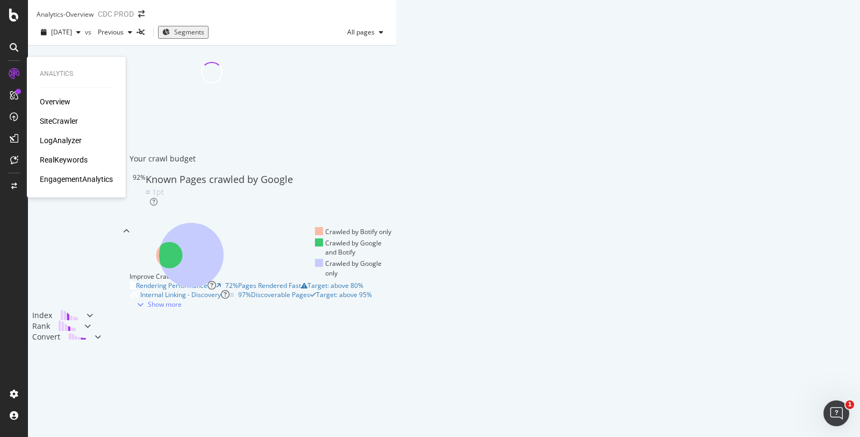
click at [49, 121] on div "SiteCrawler" at bounding box center [59, 121] width 38 height 11
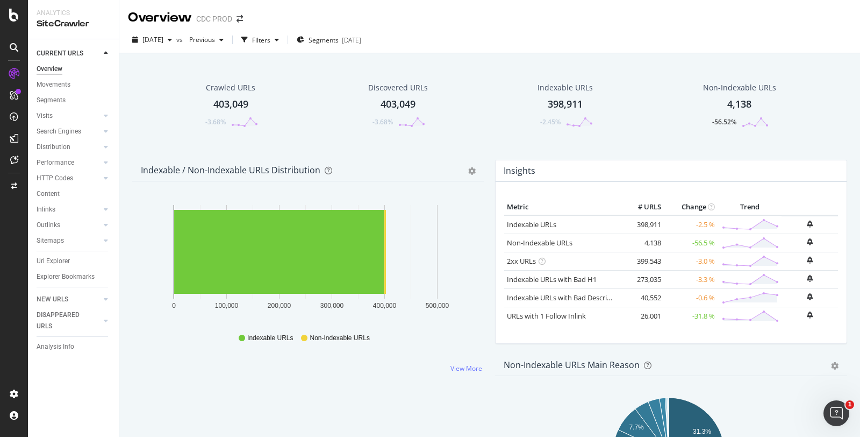
click at [51, 258] on div "Url Explorer" at bounding box center [53, 260] width 33 height 11
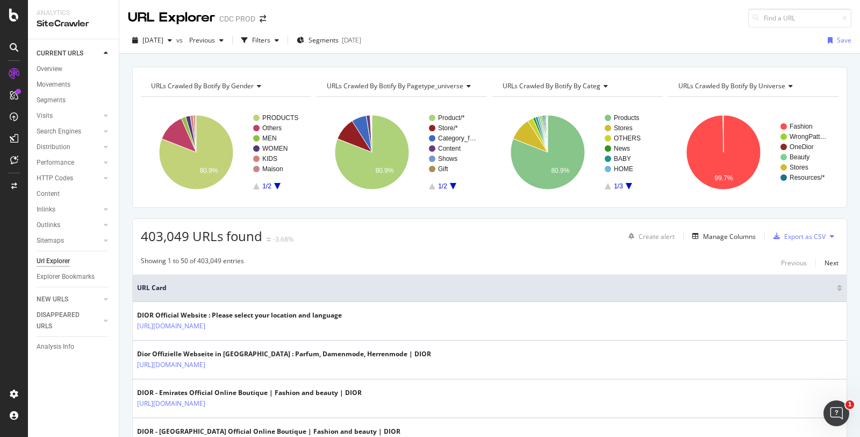
click at [252, 38] on div "button" at bounding box center [244, 40] width 15 height 15
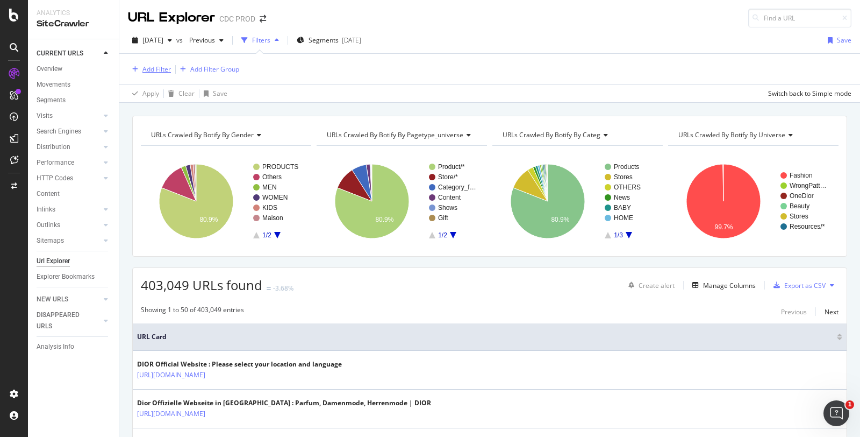
click at [149, 63] on div "Add Filter" at bounding box center [149, 69] width 43 height 12
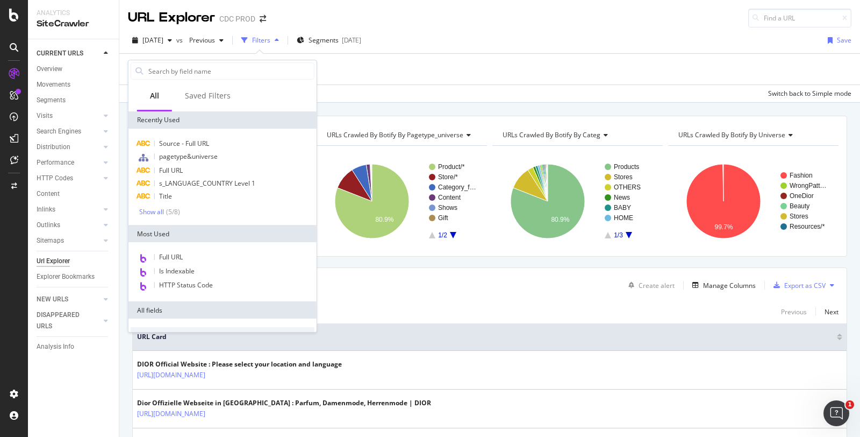
click at [171, 74] on input "text" at bounding box center [230, 71] width 167 height 16
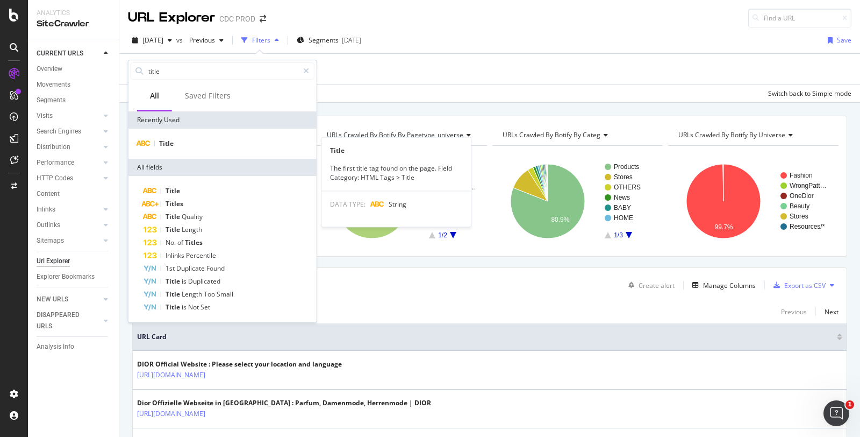
type input "title"
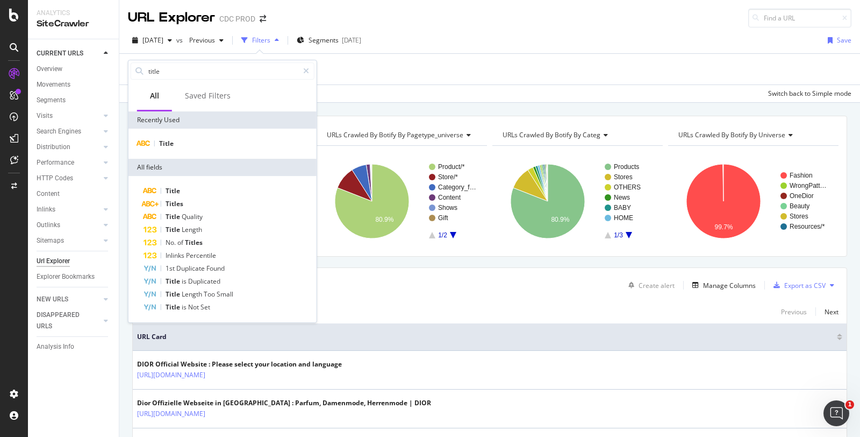
click at [167, 142] on span "Title" at bounding box center [166, 143] width 15 height 9
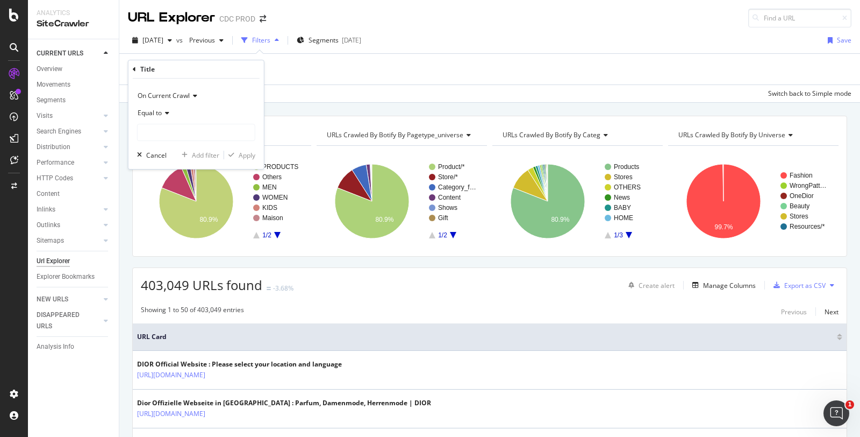
click at [166, 95] on span "On Current Crawl" at bounding box center [164, 95] width 52 height 9
click at [166, 142] on span "Diff Between Crawls" at bounding box center [172, 145] width 61 height 9
click at [160, 120] on div "Equal to" at bounding box center [196, 112] width 118 height 17
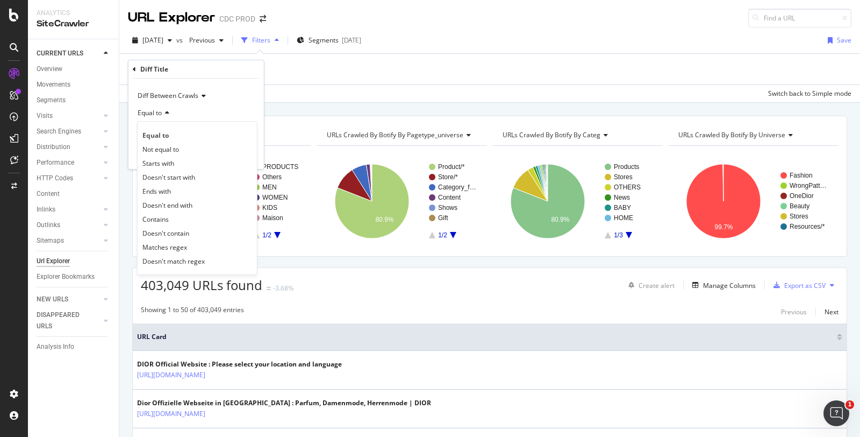
click at [238, 71] on div "Diff Title" at bounding box center [196, 69] width 127 height 18
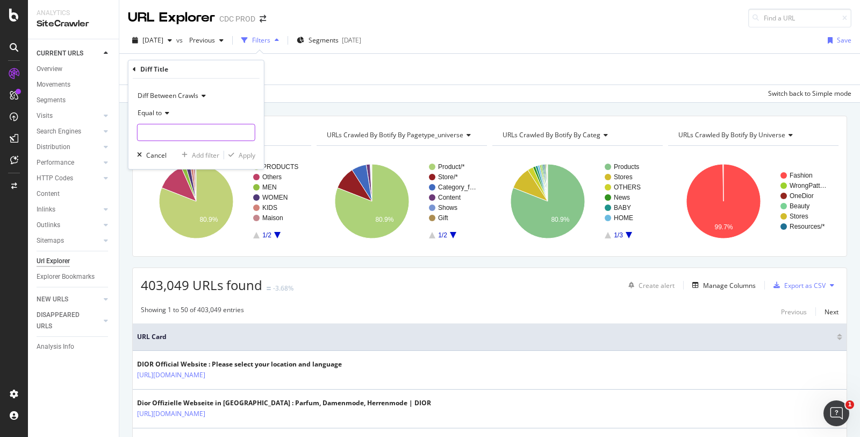
click at [176, 125] on input "text" at bounding box center [196, 132] width 117 height 17
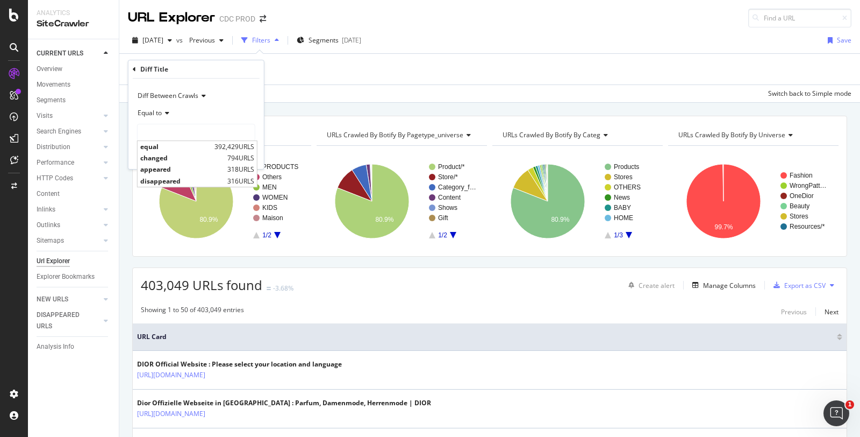
click at [161, 144] on span "equal" at bounding box center [176, 146] width 72 height 9
type input "equal"
click at [239, 151] on div "Apply" at bounding box center [247, 155] width 17 height 9
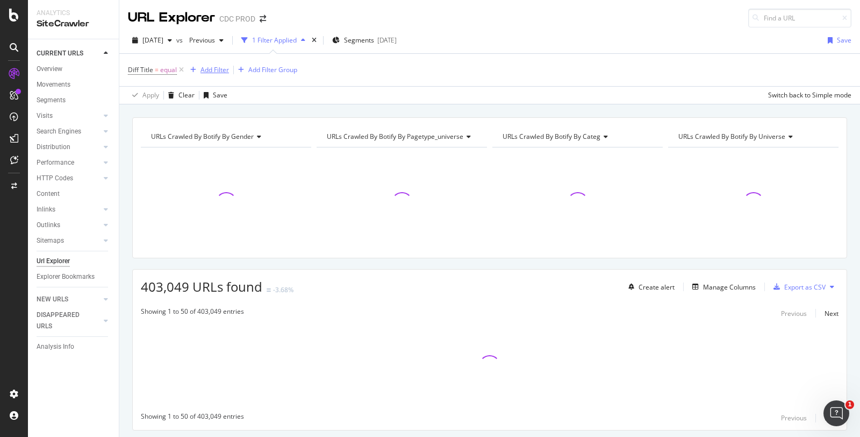
click at [220, 72] on div "Add Filter" at bounding box center [215, 69] width 28 height 9
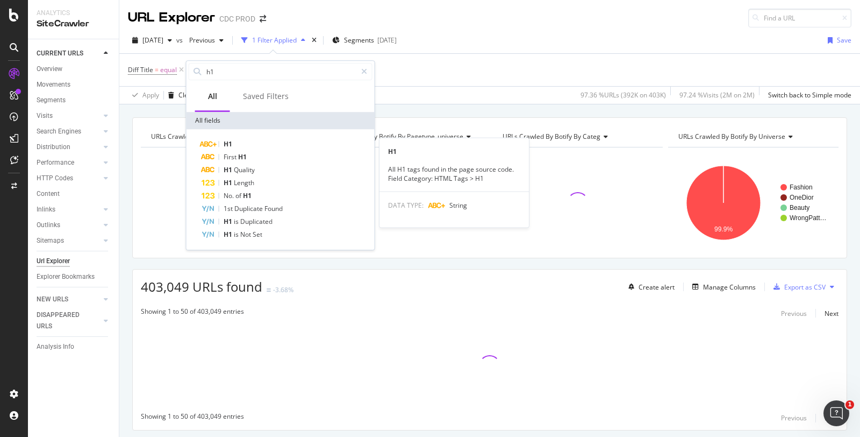
type input "h1"
click at [244, 138] on div "H1" at bounding box center [287, 144] width 171 height 13
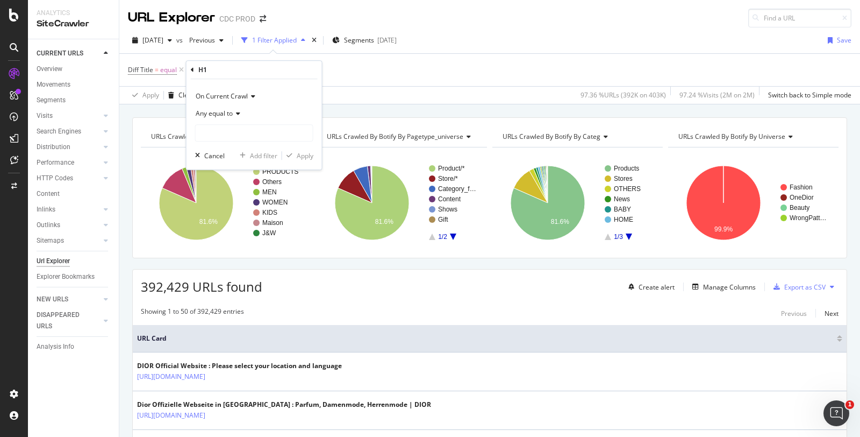
click at [213, 117] on div "Any equal to" at bounding box center [254, 113] width 118 height 17
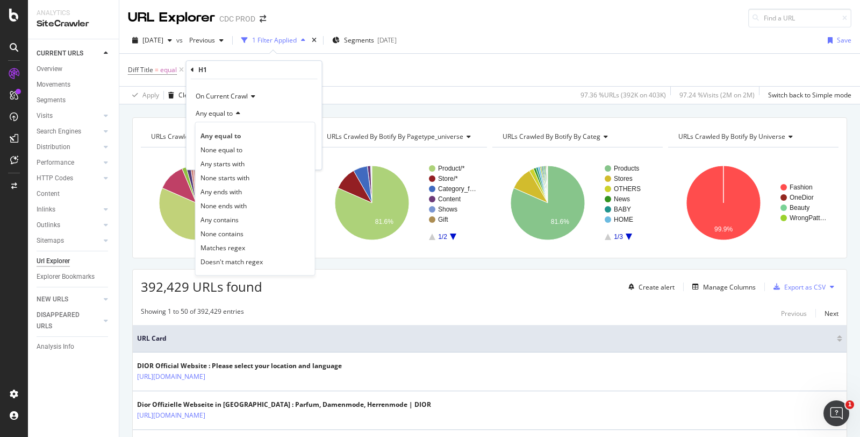
click at [232, 97] on span "On Current Crawl" at bounding box center [222, 95] width 52 height 9
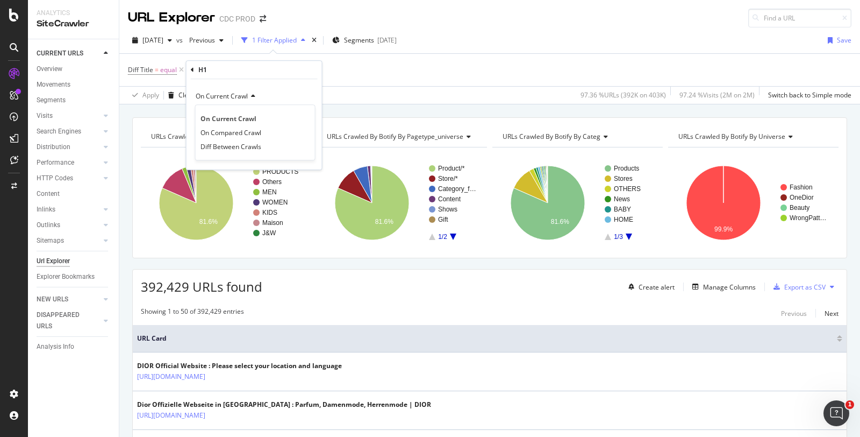
click at [224, 146] on span "Diff Between Crawls" at bounding box center [231, 146] width 61 height 9
click at [219, 111] on span "Equal to" at bounding box center [208, 113] width 24 height 9
click at [229, 97] on span "Diff Between Crawls" at bounding box center [226, 95] width 61 height 9
click at [219, 146] on span "Diff Between Crawls" at bounding box center [233, 146] width 65 height 9
click at [216, 117] on span "Equal to" at bounding box center [208, 113] width 24 height 9
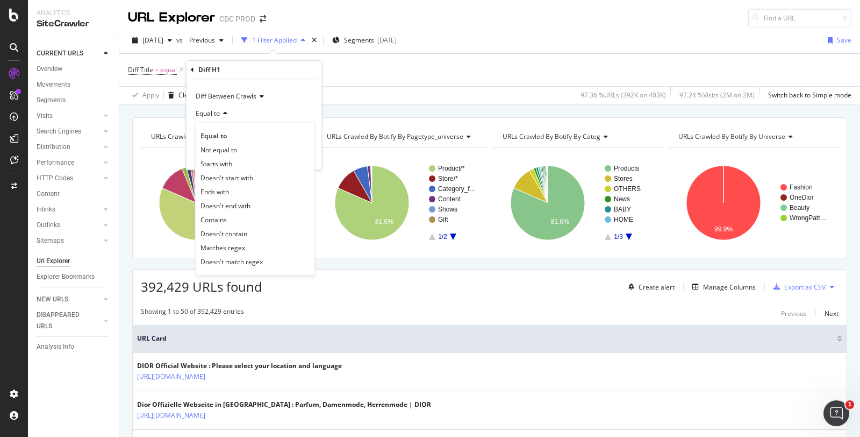
click at [266, 117] on div "Equal to" at bounding box center [254, 113] width 118 height 17
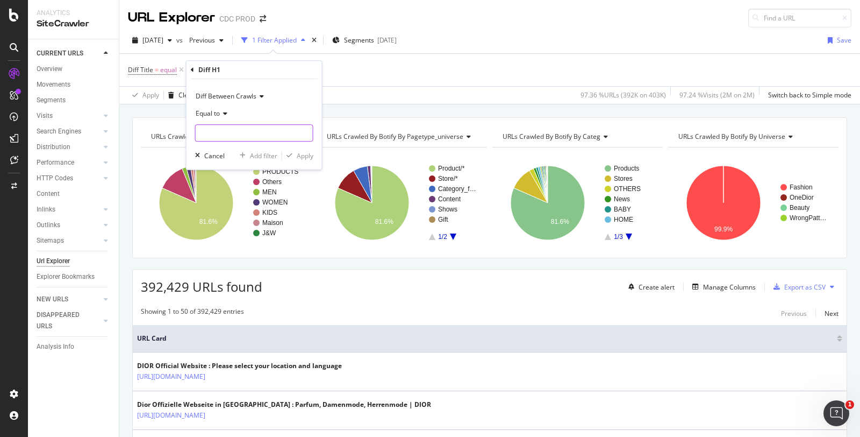
click at [248, 134] on input "text" at bounding box center [254, 132] width 117 height 17
click at [232, 156] on span "changed" at bounding box center [240, 158] width 84 height 9
type input "changed"
click at [296, 154] on div "button" at bounding box center [289, 155] width 15 height 6
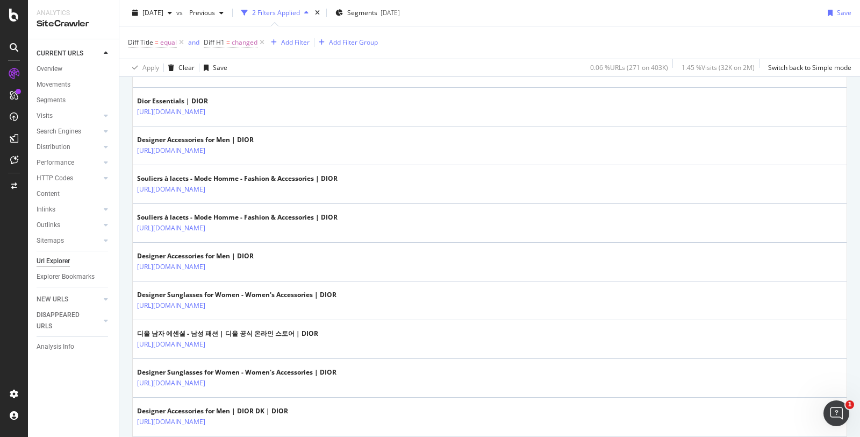
scroll to position [867, 0]
click at [216, 184] on icon at bounding box center [213, 187] width 6 height 6
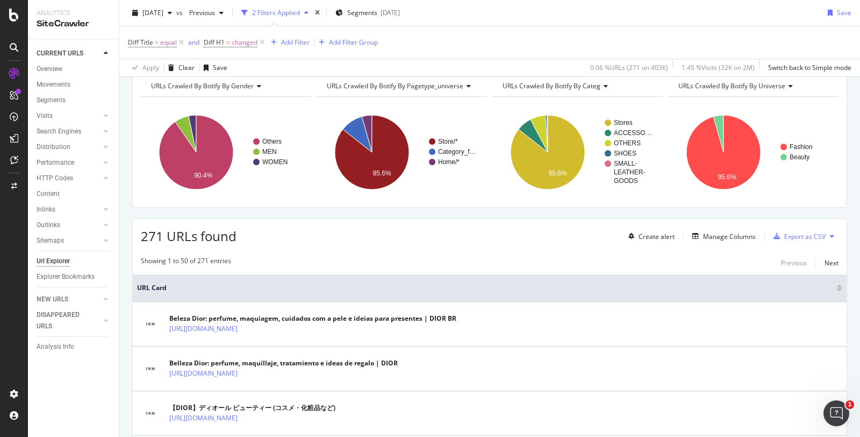
scroll to position [0, 0]
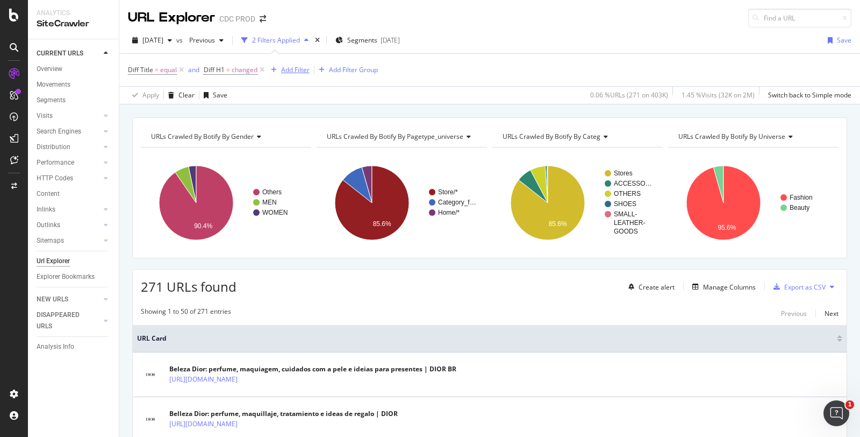
click at [286, 68] on div "Add Filter" at bounding box center [295, 69] width 28 height 9
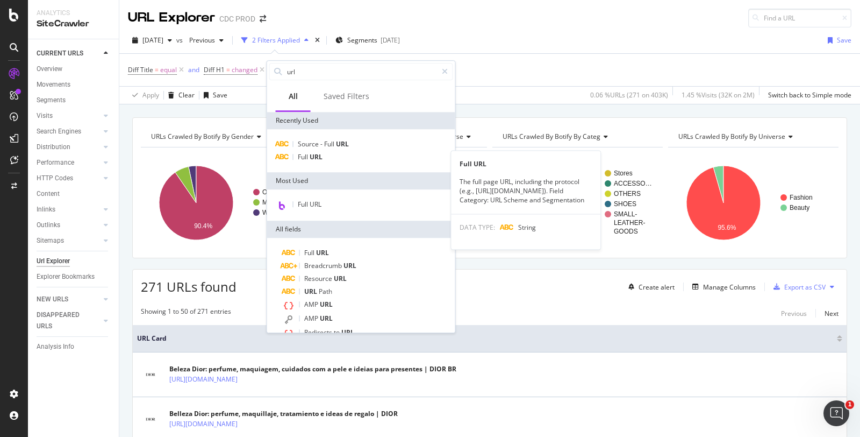
type input "url"
click at [308, 158] on span "Full" at bounding box center [304, 156] width 12 height 9
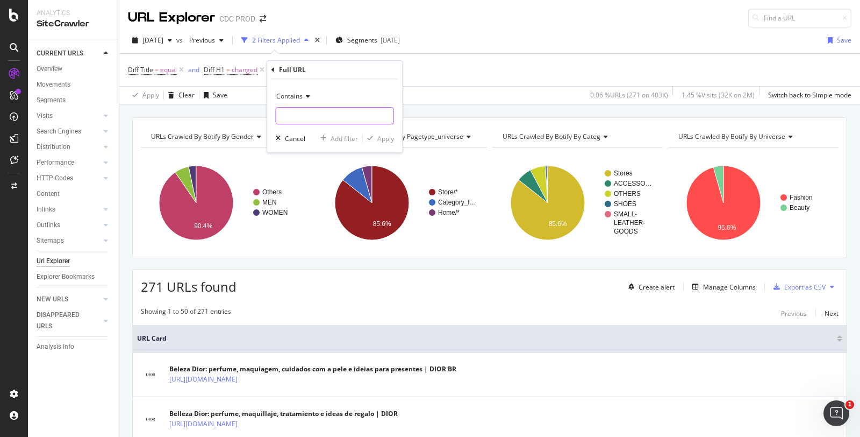
click at [293, 115] on input "text" at bounding box center [334, 115] width 117 height 17
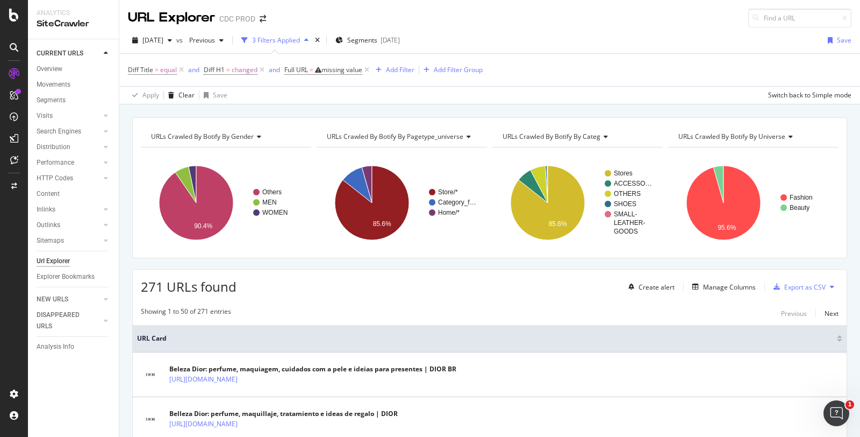
click at [454, 65] on div "Diff Title = equal and Diff H1 = changed and Full URL = missing value Add Filte…" at bounding box center [490, 70] width 724 height 32
click at [337, 65] on div "missing value" at bounding box center [342, 69] width 41 height 9
click at [309, 115] on input "text" at bounding box center [352, 113] width 117 height 17
type input "?"
click at [309, 96] on span "Contains" at bounding box center [307, 93] width 26 height 9
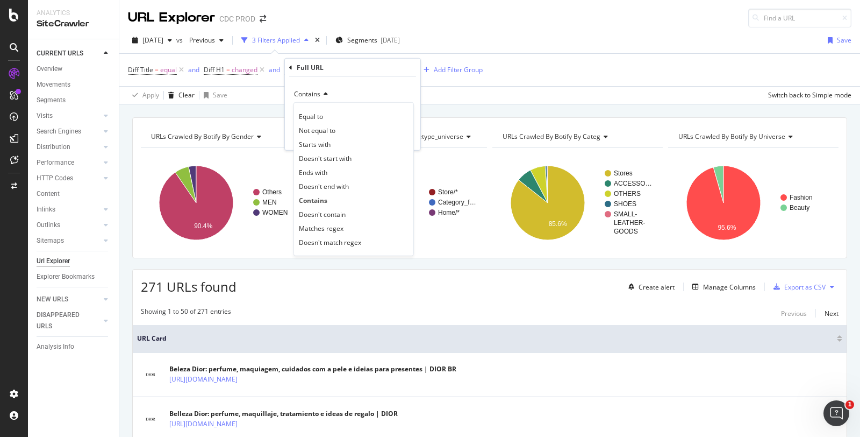
click at [322, 210] on span "Doesn't contain" at bounding box center [322, 213] width 47 height 9
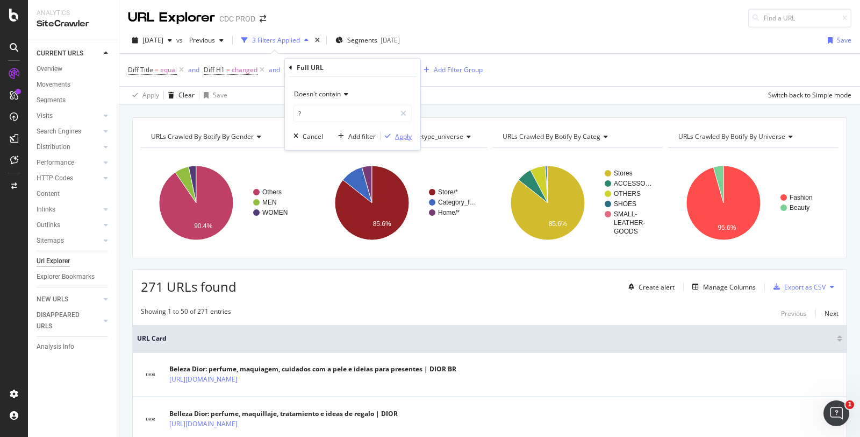
click at [393, 131] on button "Apply" at bounding box center [396, 136] width 31 height 11
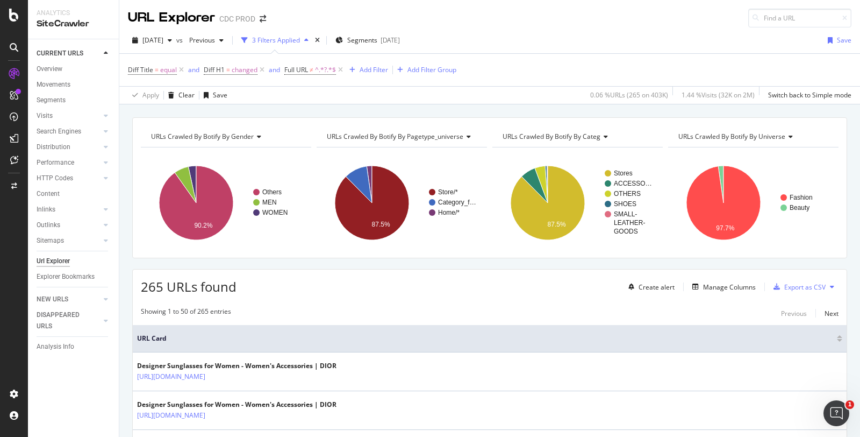
click at [320, 68] on span "^.*?.*$" at bounding box center [325, 69] width 21 height 15
click at [320, 95] on span "Doesn't contain" at bounding box center [317, 93] width 47 height 9
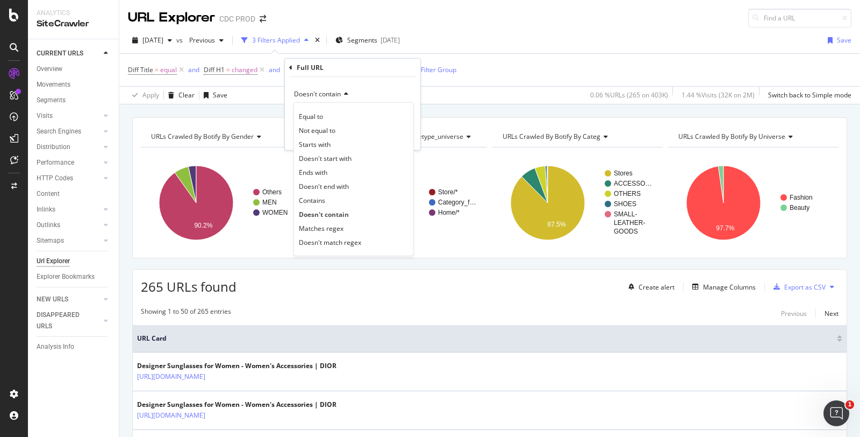
click at [328, 227] on span "Matches regex" at bounding box center [321, 227] width 45 height 9
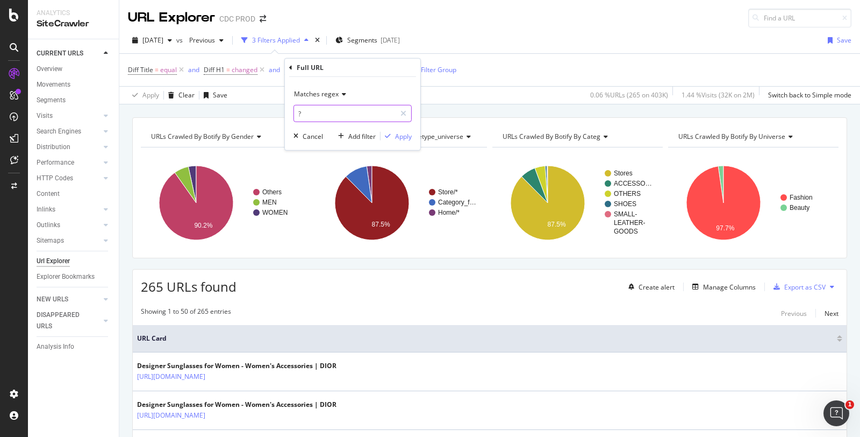
click at [316, 112] on input "?" at bounding box center [345, 113] width 102 height 17
click at [321, 111] on input "?" at bounding box center [345, 113] width 102 height 17
click at [321, 111] on input "?|b" at bounding box center [345, 113] width 102 height 17
click at [304, 112] on input "?|beauty" at bounding box center [345, 113] width 102 height 17
type input "?|beauty"
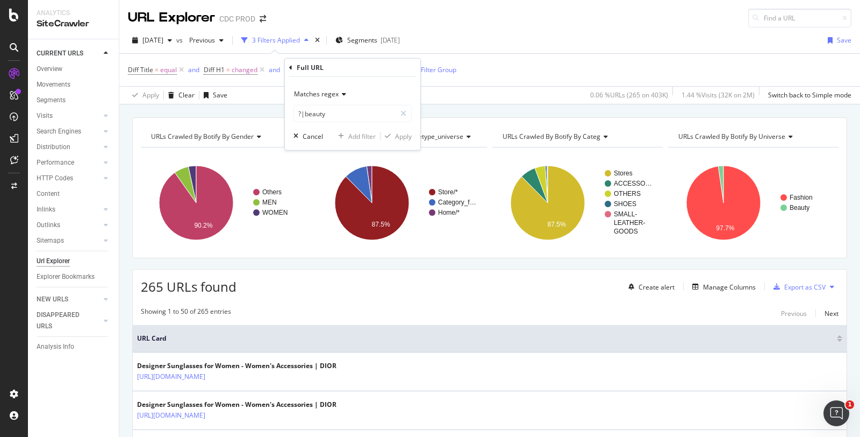
click at [313, 95] on span "Matches regex" at bounding box center [316, 93] width 45 height 9
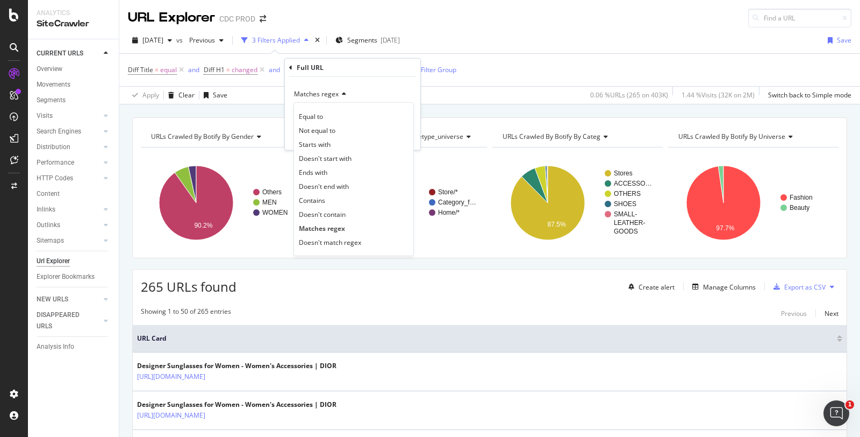
click at [330, 233] on div "Matches regex" at bounding box center [353, 228] width 115 height 14
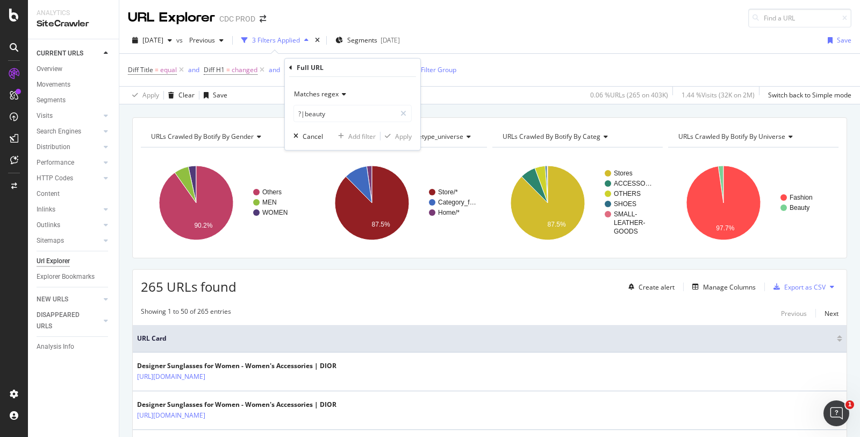
click at [325, 95] on span "Matches regex" at bounding box center [316, 93] width 45 height 9
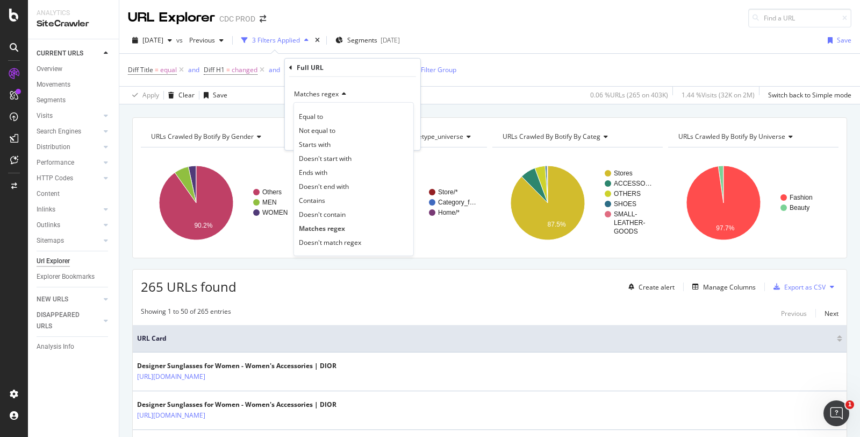
click at [323, 243] on span "Doesn't match regex" at bounding box center [330, 241] width 62 height 9
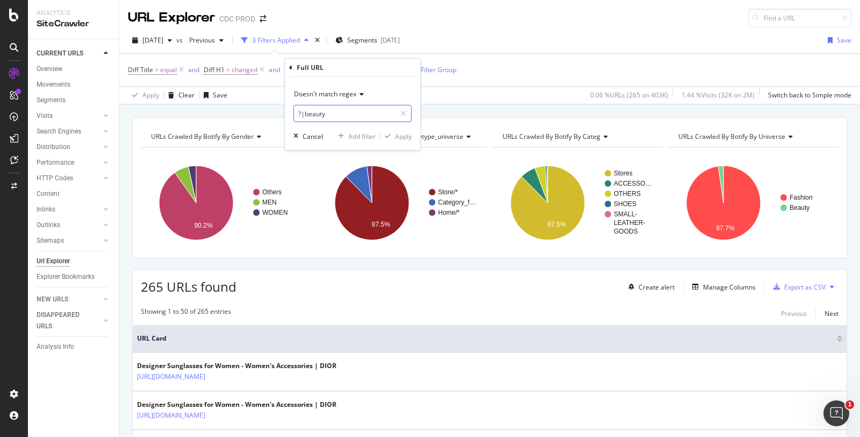
click at [333, 116] on input "?|beauty" at bounding box center [345, 113] width 102 height 17
type input "?"
type input "beauty|animation"
click at [396, 134] on div "Apply" at bounding box center [403, 135] width 17 height 9
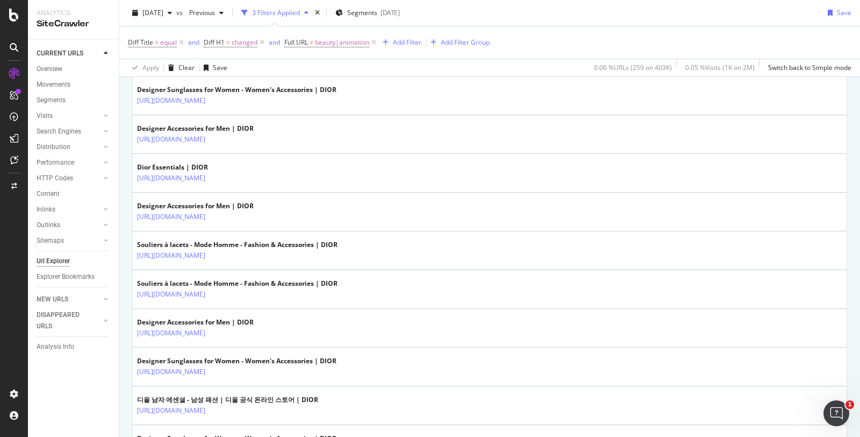
scroll to position [355, 0]
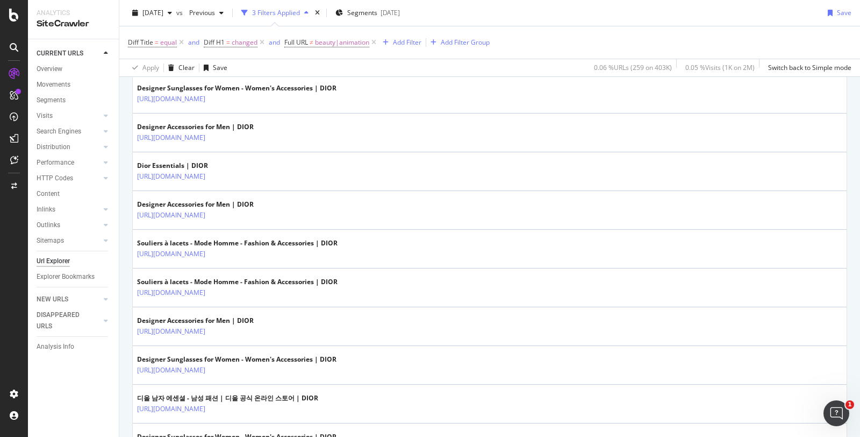
click at [216, 328] on icon at bounding box center [213, 331] width 6 height 6
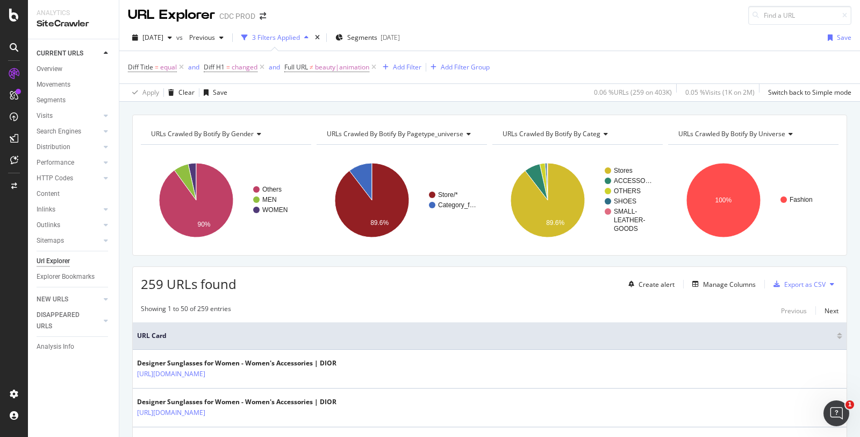
scroll to position [0, 0]
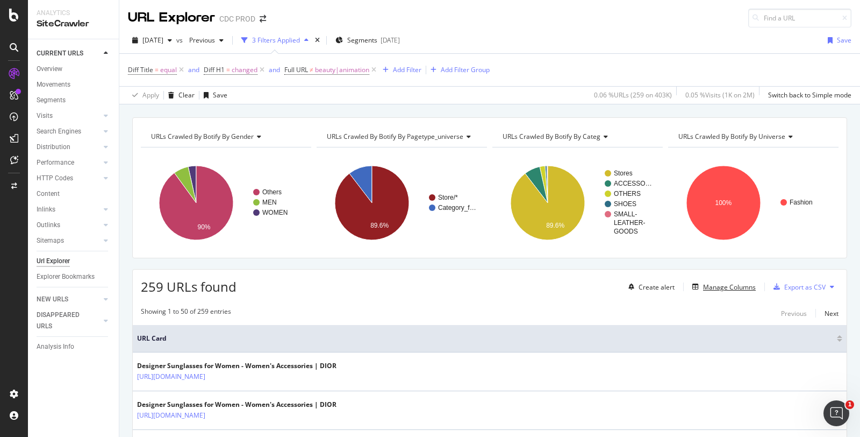
click at [708, 283] on div "Manage Columns" at bounding box center [729, 286] width 53 height 9
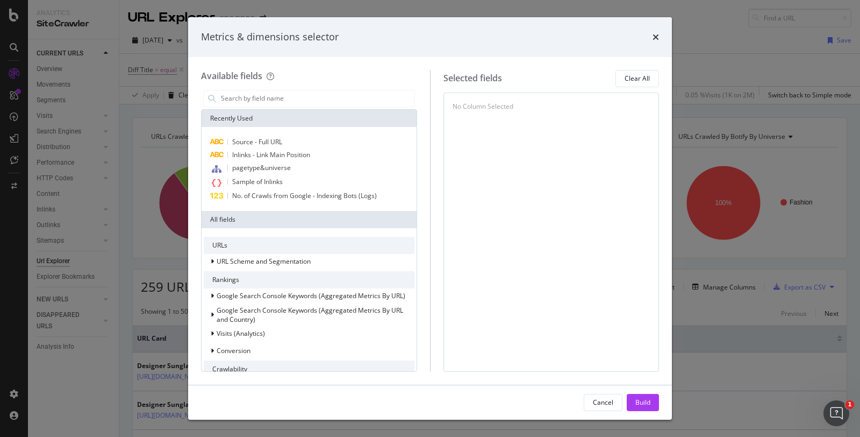
click at [336, 93] on input "modal" at bounding box center [317, 98] width 195 height 16
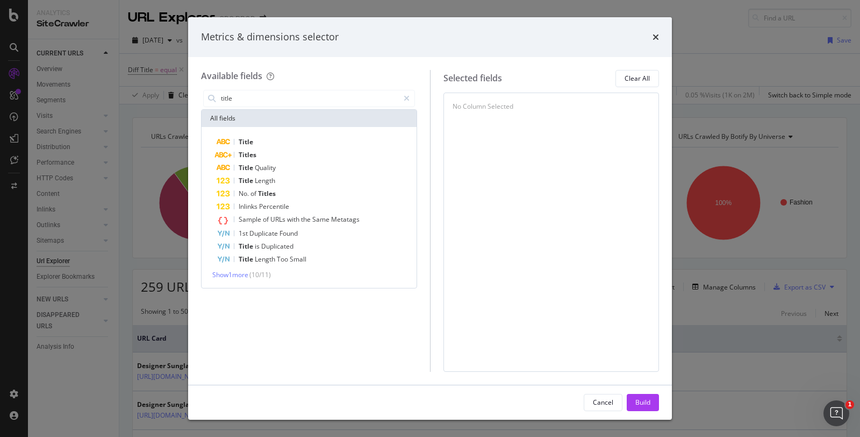
click at [275, 139] on div "Title" at bounding box center [316, 142] width 198 height 13
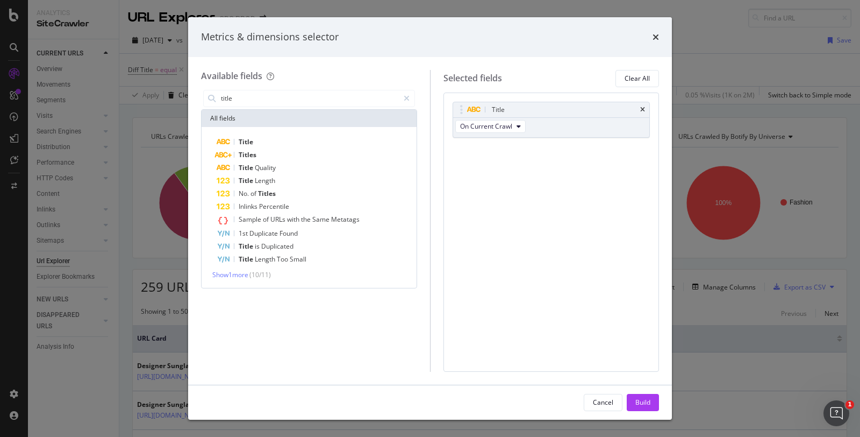
click at [479, 122] on span "On Current Crawl" at bounding box center [486, 126] width 52 height 9
click at [488, 181] on span "Diff Between Crawls" at bounding box center [494, 185] width 61 height 10
click at [262, 97] on input "title" at bounding box center [309, 98] width 179 height 16
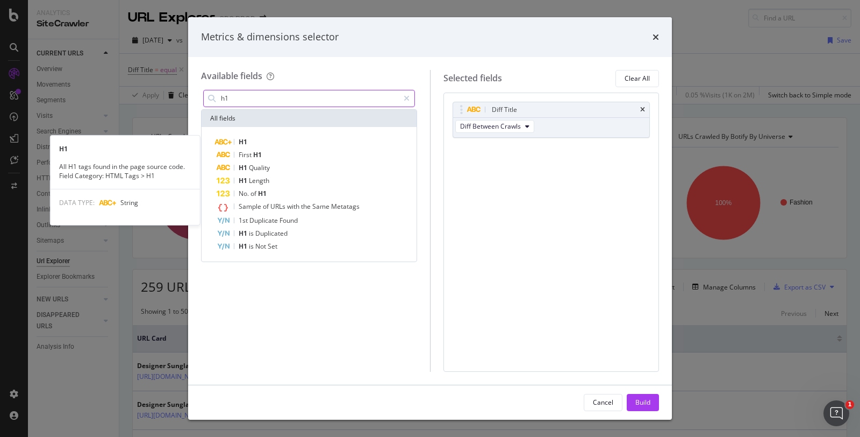
type input "h1"
click at [258, 144] on div "H1" at bounding box center [316, 142] width 198 height 13
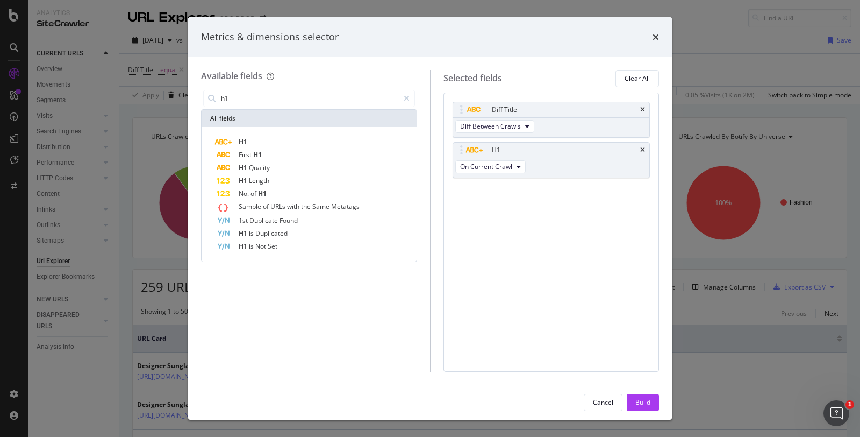
click at [477, 169] on span "On Current Crawl" at bounding box center [486, 166] width 52 height 9
click at [483, 227] on span "Diff Between Crawls" at bounding box center [494, 225] width 61 height 10
click at [632, 405] on button "Build" at bounding box center [643, 402] width 32 height 17
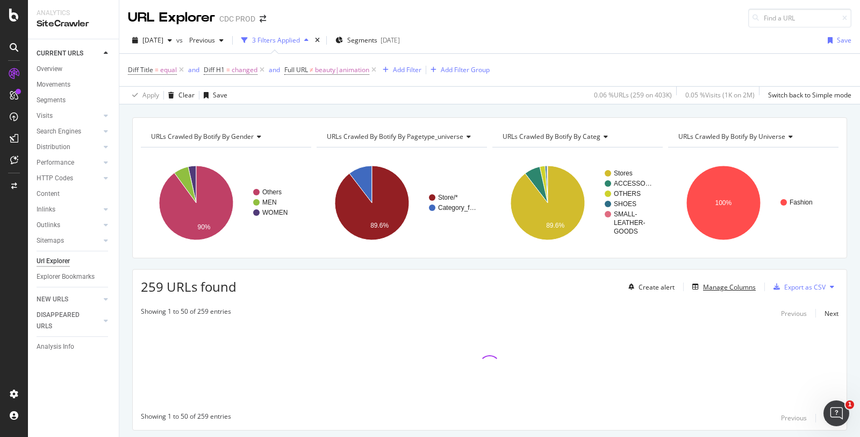
scroll to position [30, 0]
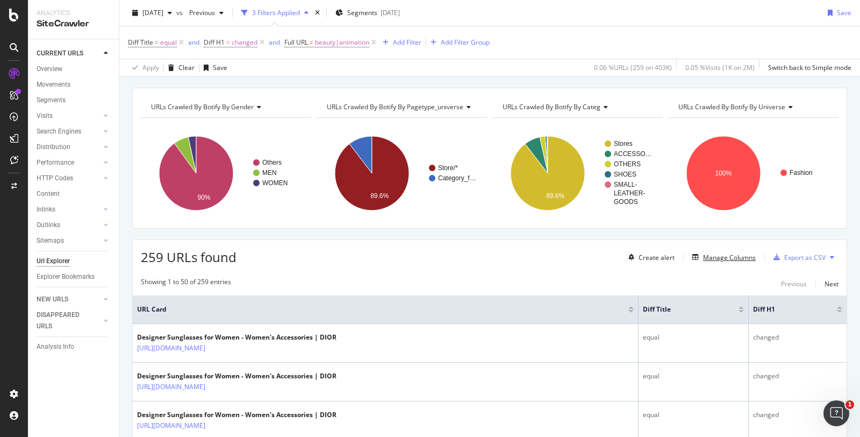
click at [706, 256] on div "Manage Columns" at bounding box center [729, 257] width 53 height 9
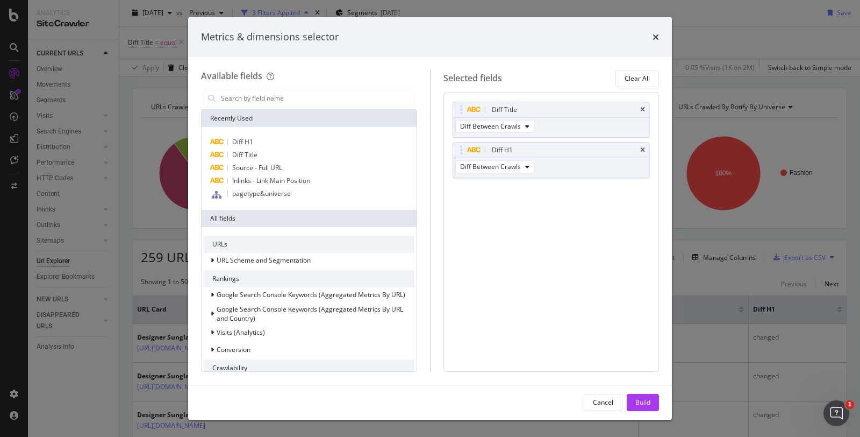
click at [322, 95] on input "modal" at bounding box center [317, 98] width 195 height 16
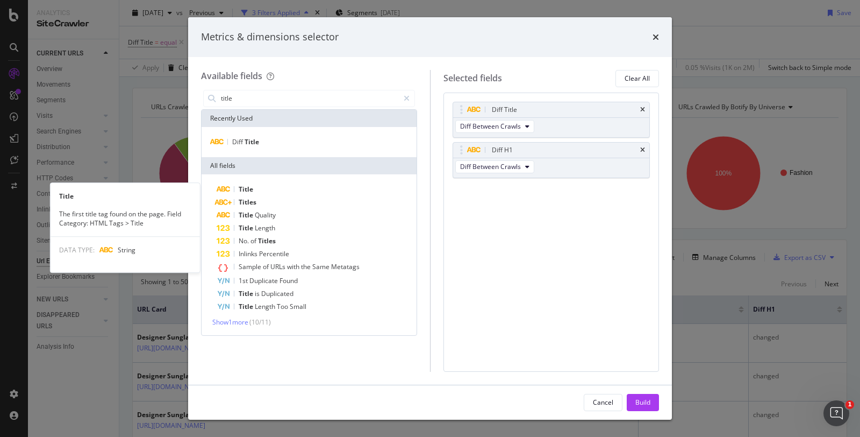
click at [257, 187] on div "Title" at bounding box center [316, 189] width 198 height 13
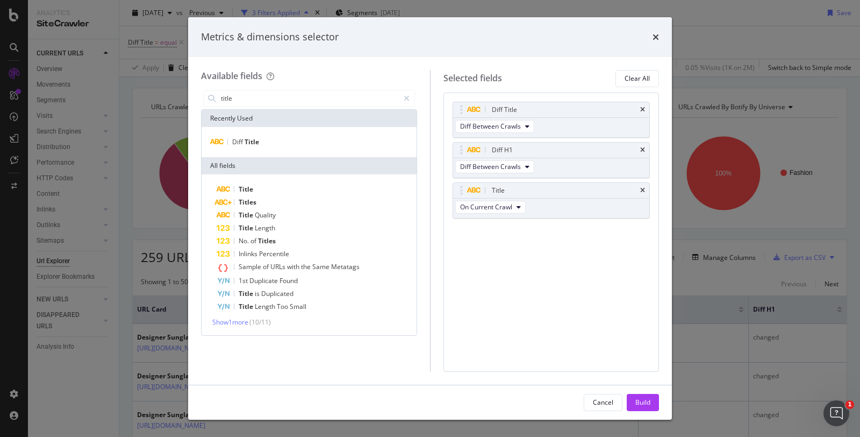
click at [257, 187] on div "Title" at bounding box center [316, 189] width 198 height 13
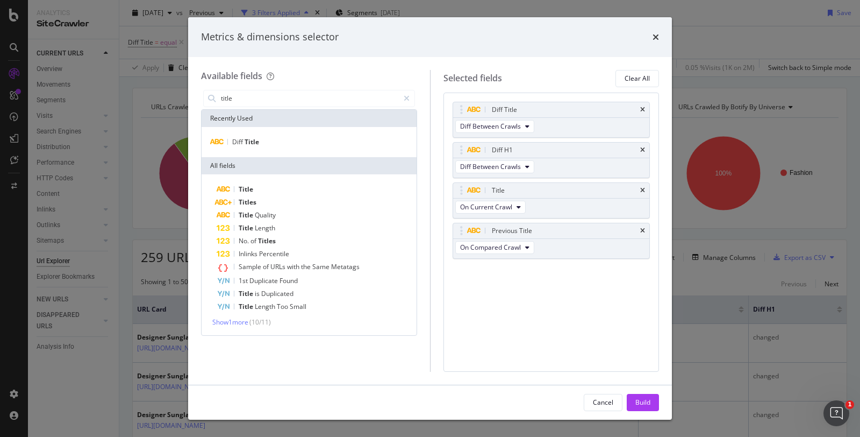
click at [642, 112] on icon "times" at bounding box center [642, 109] width 5 height 6
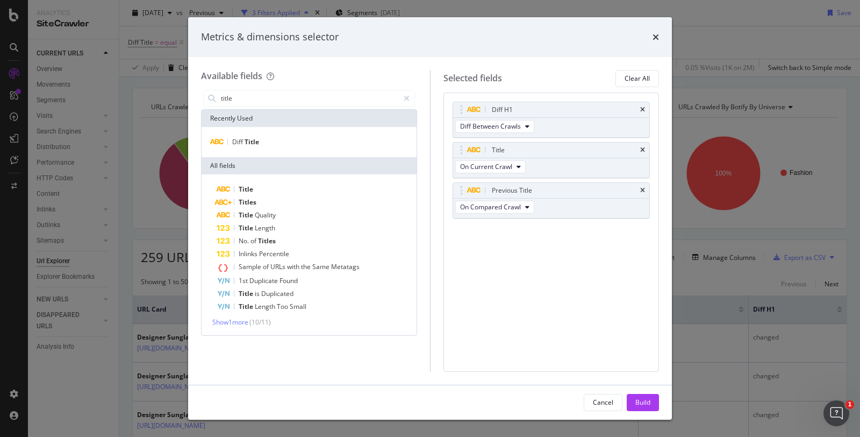
click at [642, 112] on icon "times" at bounding box center [642, 109] width 5 height 6
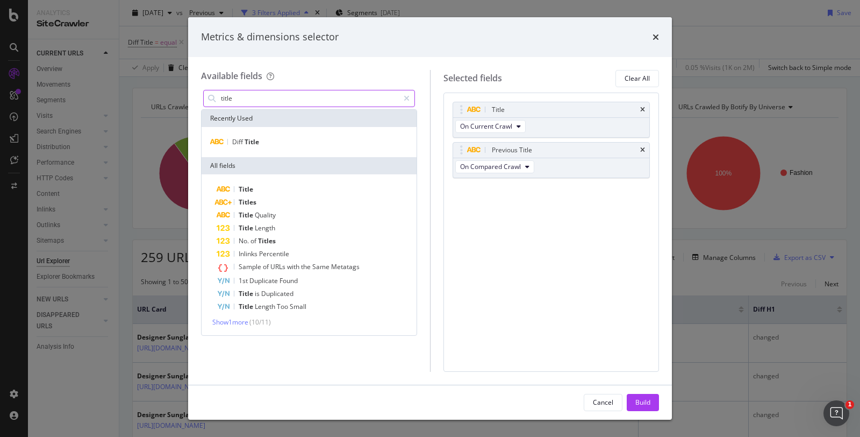
click at [245, 98] on input "title" at bounding box center [309, 98] width 179 height 16
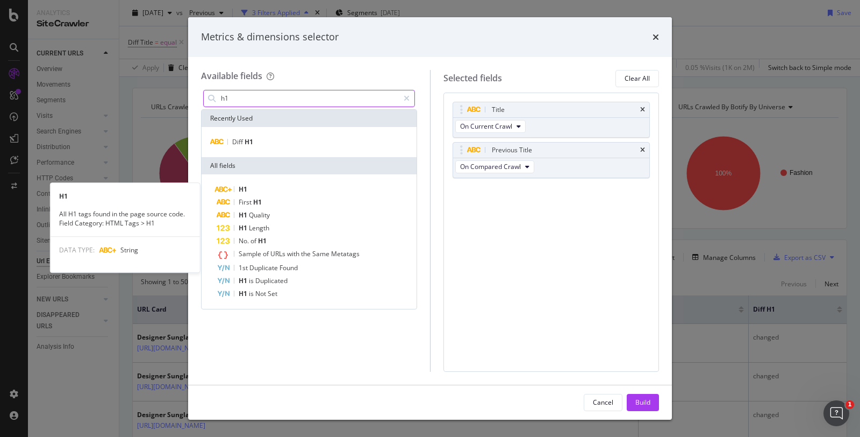
type input "h1"
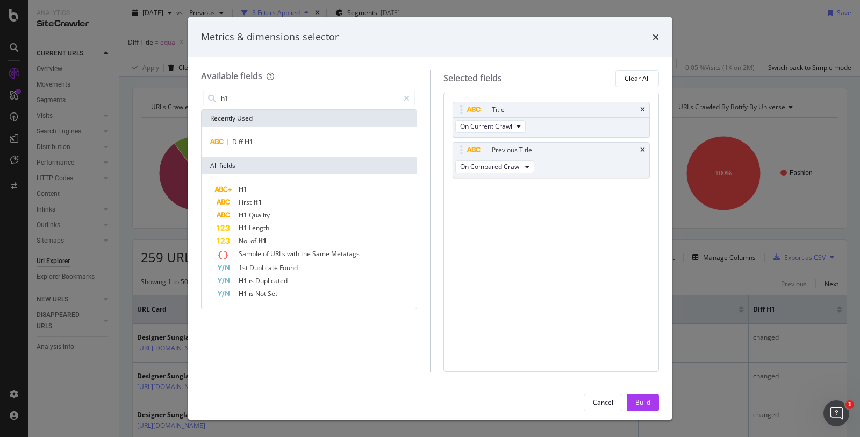
click at [259, 186] on div "H1" at bounding box center [316, 189] width 198 height 13
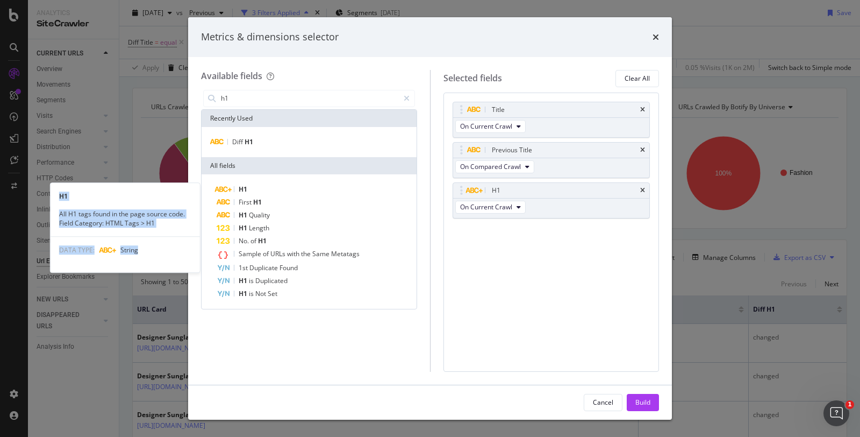
click at [259, 186] on div "H1" at bounding box center [316, 189] width 198 height 13
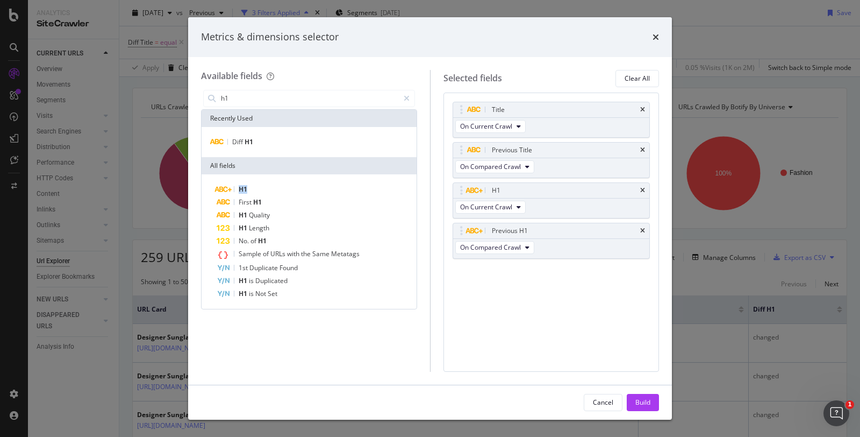
click at [641, 401] on div "Build" at bounding box center [643, 401] width 15 height 9
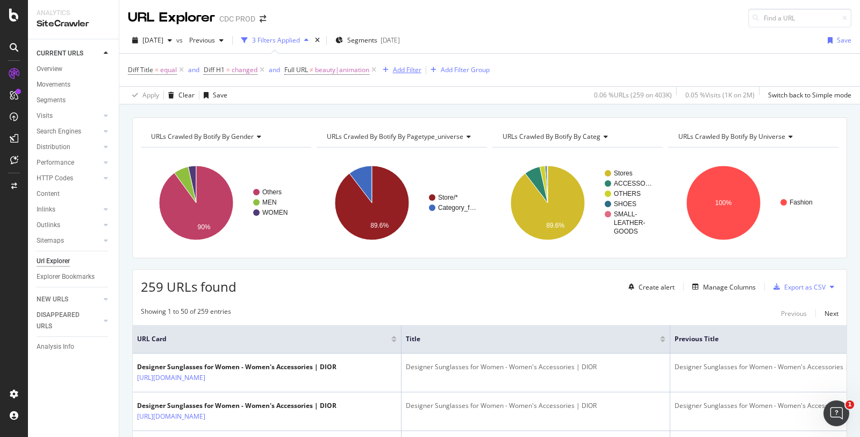
click at [394, 69] on div "Add Filter" at bounding box center [407, 69] width 28 height 9
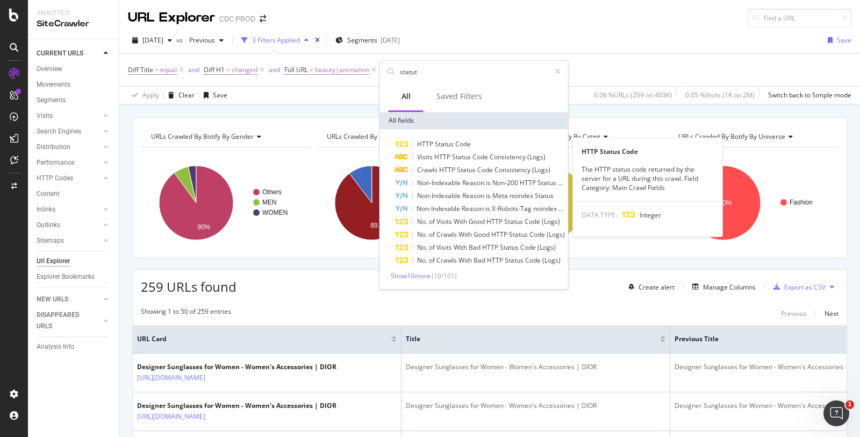
type input "statut"
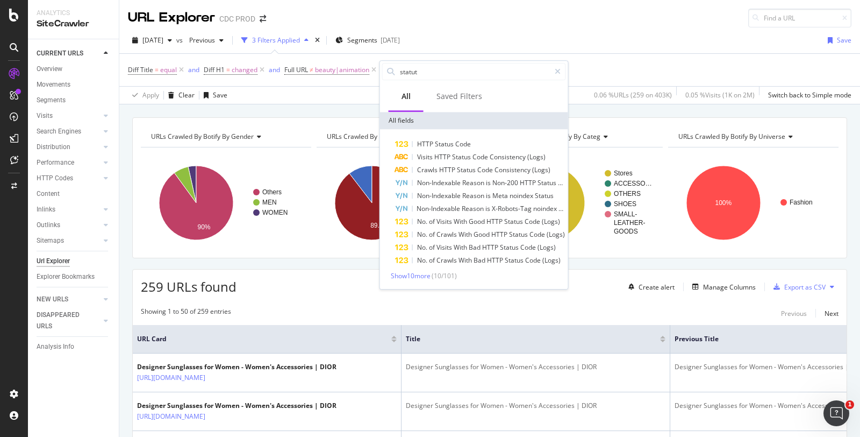
click at [442, 142] on span "Status" at bounding box center [445, 143] width 20 height 9
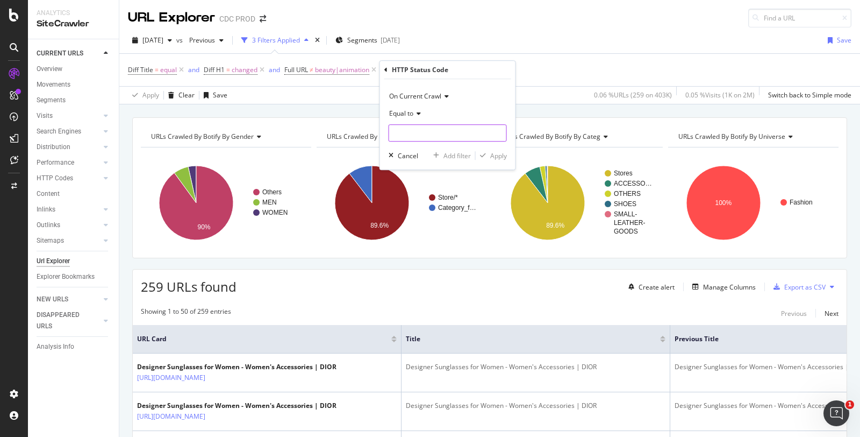
click at [408, 129] on input "number" at bounding box center [448, 132] width 118 height 17
type input "200"
click at [459, 148] on span "200" at bounding box center [428, 146] width 72 height 9
click at [492, 151] on div "Apply" at bounding box center [491, 156] width 31 height 10
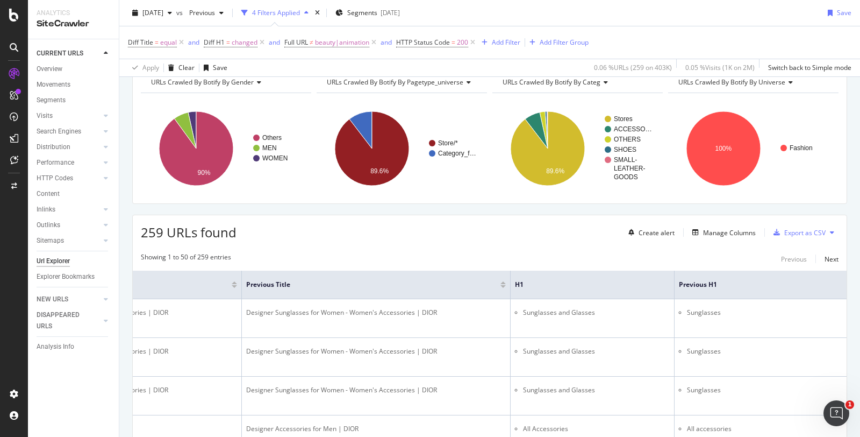
scroll to position [55, 0]
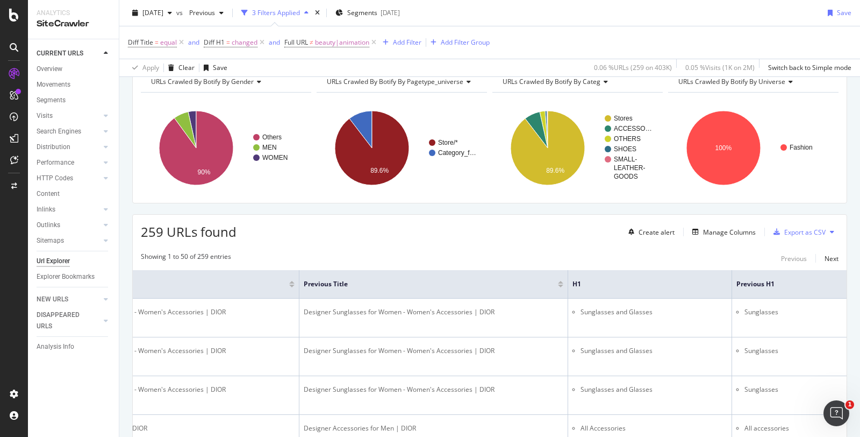
scroll to position [0, 375]
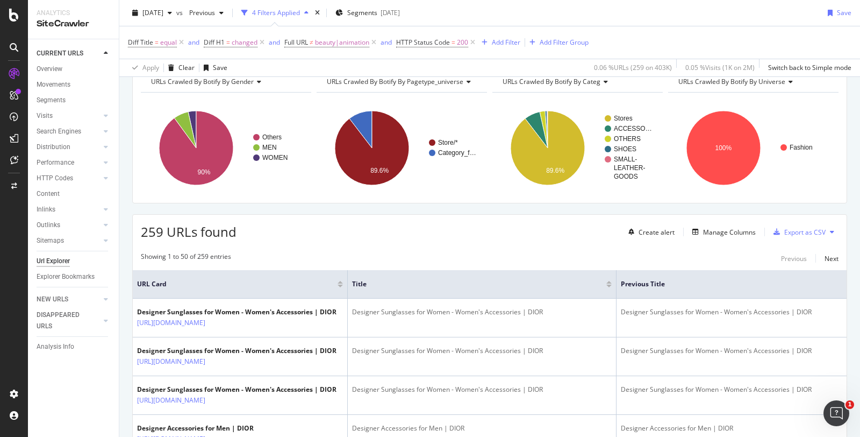
click at [216, 324] on icon at bounding box center [213, 322] width 6 height 6
click at [216, 323] on icon at bounding box center [213, 322] width 6 height 6
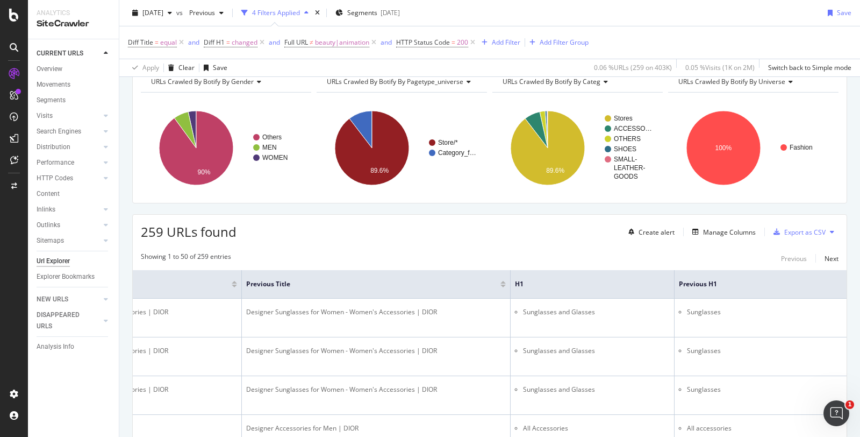
click at [576, 308] on li "Sunglasses and Glasses" at bounding box center [596, 312] width 147 height 10
copy li "Sunglasses and Glasses"
drag, startPoint x: 706, startPoint y: 304, endPoint x: 709, endPoint y: 313, distance: 9.5
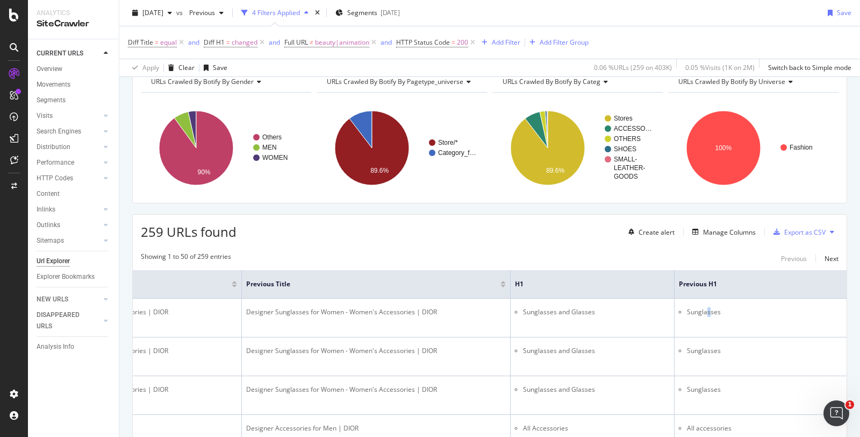
click at [709, 313] on td "Sunglasses" at bounding box center [772, 317] width 194 height 39
click at [709, 313] on li "Sunglasses" at bounding box center [775, 312] width 177 height 10
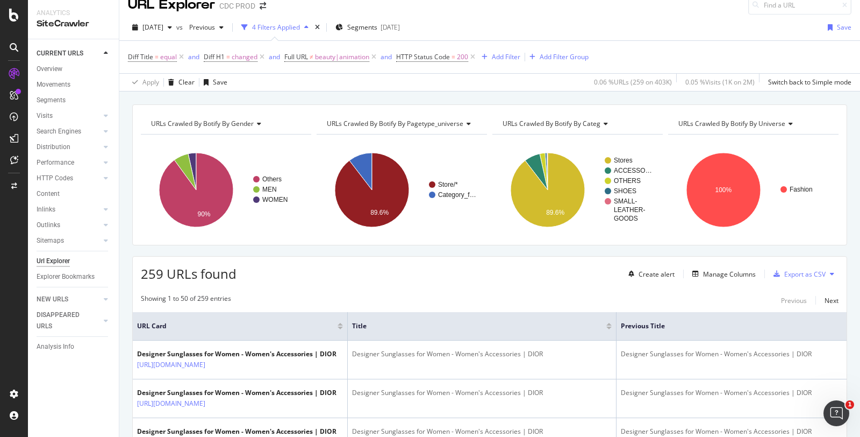
scroll to position [0, 0]
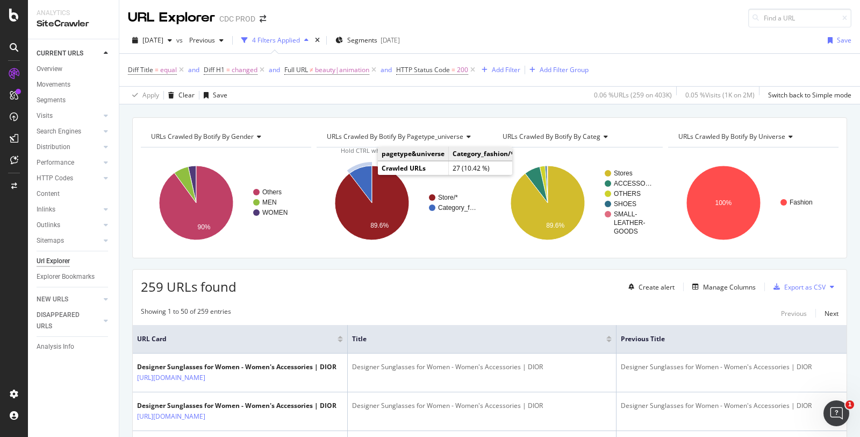
click at [360, 173] on icon "A chart." at bounding box center [361, 184] width 23 height 37
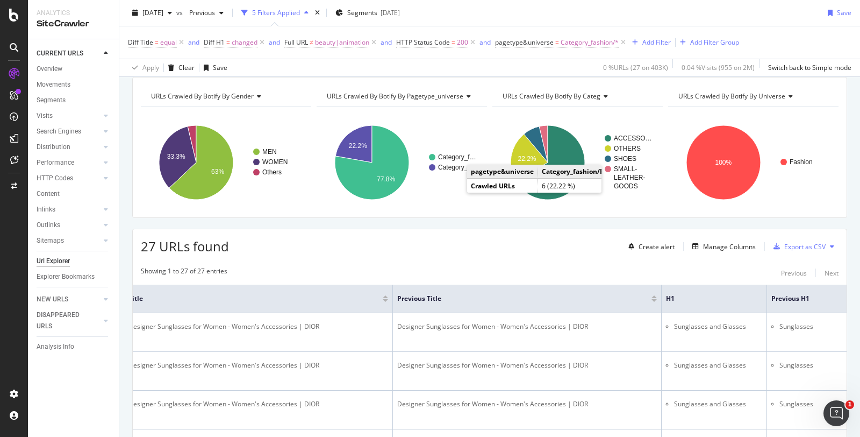
scroll to position [40, 0]
click at [227, 43] on span "=" at bounding box center [228, 42] width 4 height 9
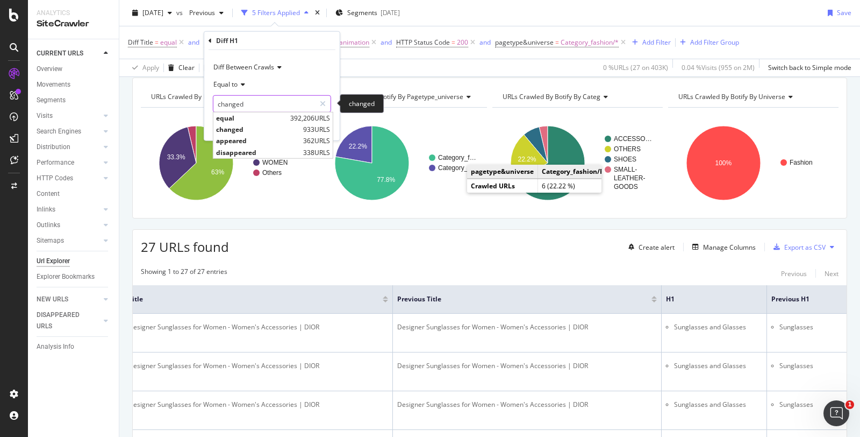
click at [243, 99] on input "changed" at bounding box center [264, 103] width 102 height 17
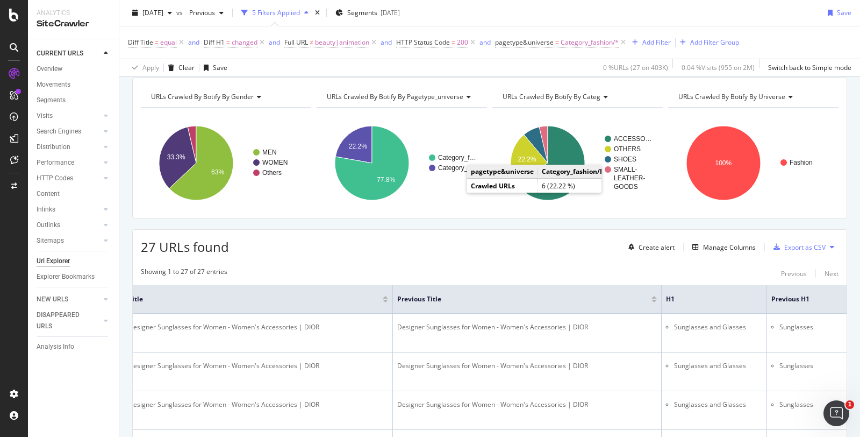
click at [432, 55] on div "Diff Title = equal and Diff H1 = changed and Full URL ≠ beauty|animation and HT…" at bounding box center [490, 42] width 724 height 32
